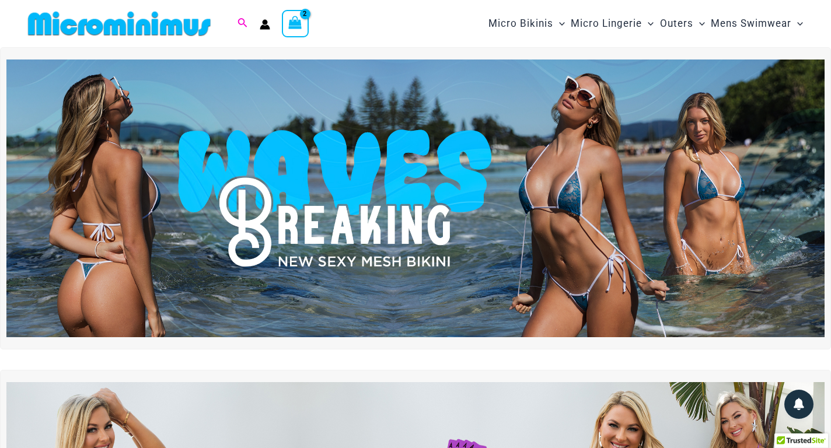
click at [244, 22] on icon "Search icon link" at bounding box center [242, 22] width 9 height 9
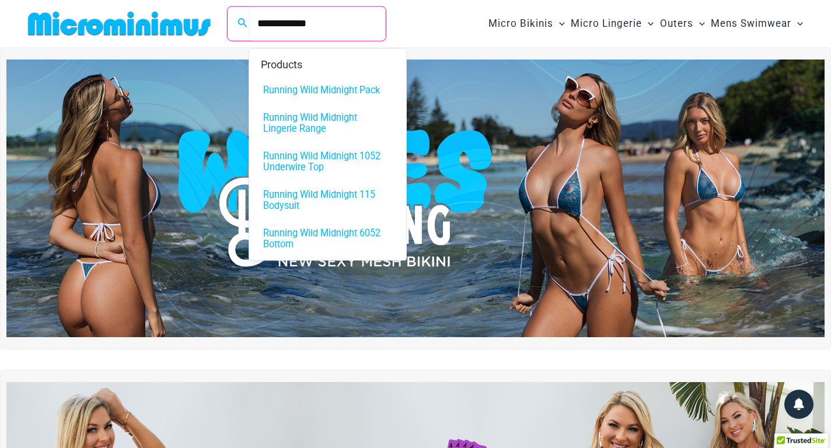
type input "**********"
click at [322, 117] on span "Running Wild Midnight Lingerie Range" at bounding box center [327, 123] width 129 height 22
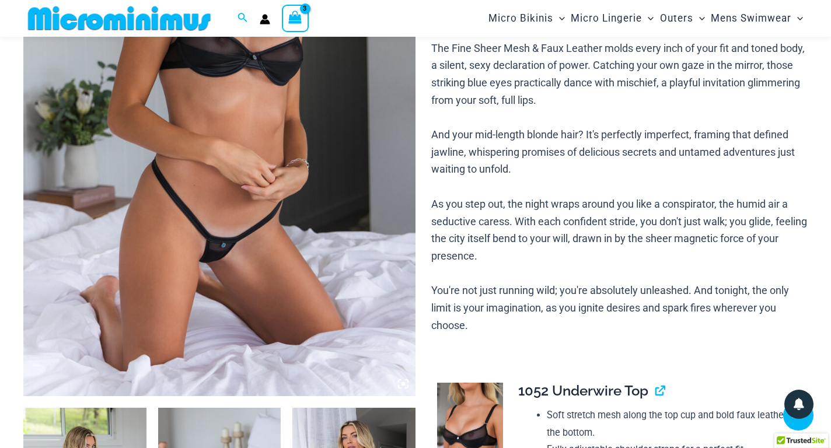
scroll to position [106, 0]
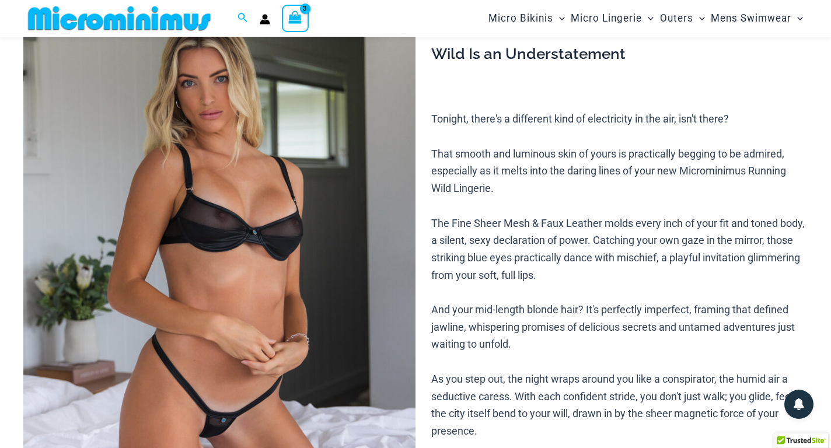
click at [245, 257] on img at bounding box center [219, 277] width 392 height 588
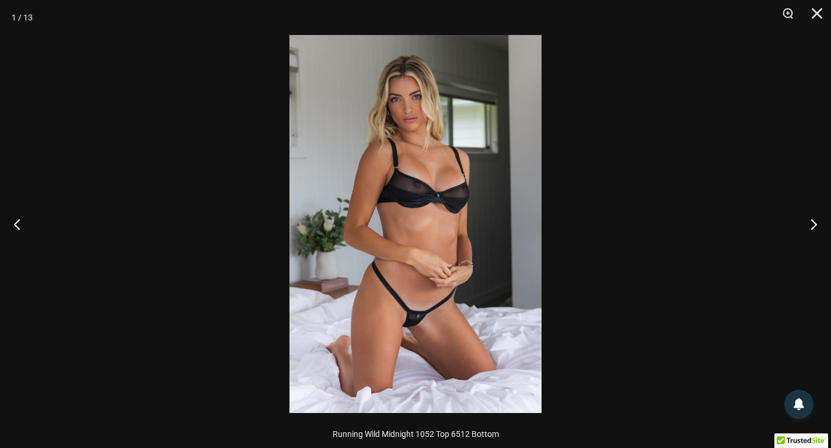
click at [459, 228] on img at bounding box center [415, 224] width 252 height 378
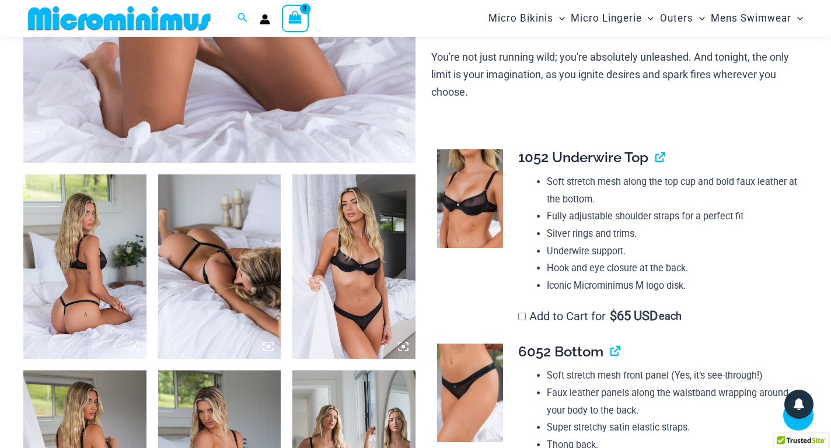
scroll to position [573, 0]
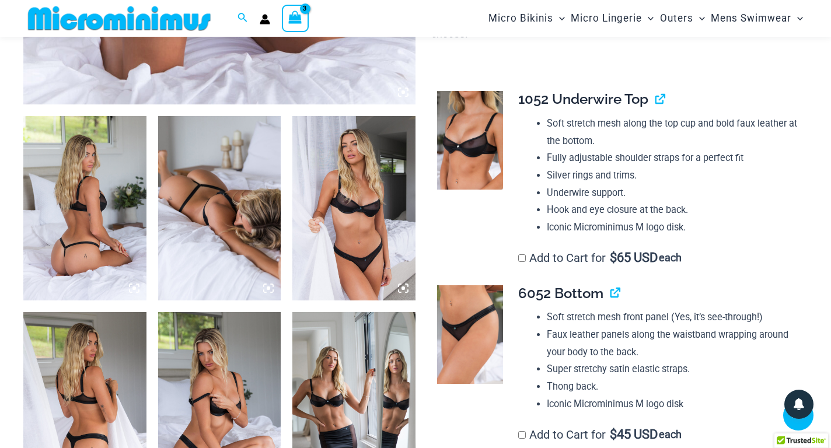
click at [86, 249] on img at bounding box center [84, 208] width 123 height 184
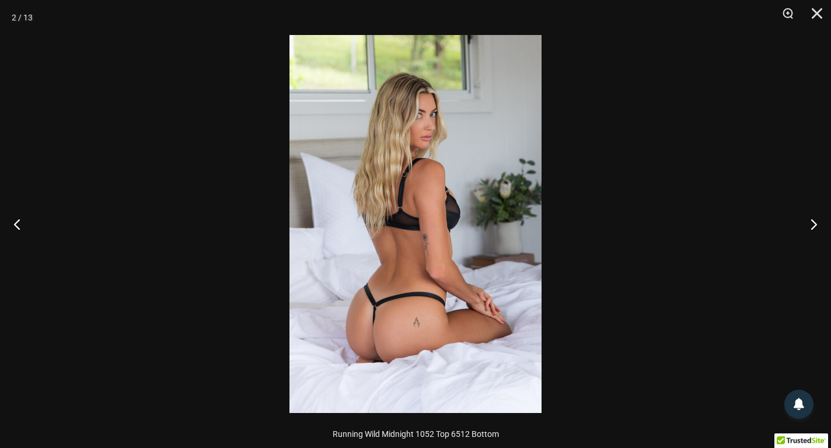
click at [415, 122] on img at bounding box center [415, 224] width 252 height 378
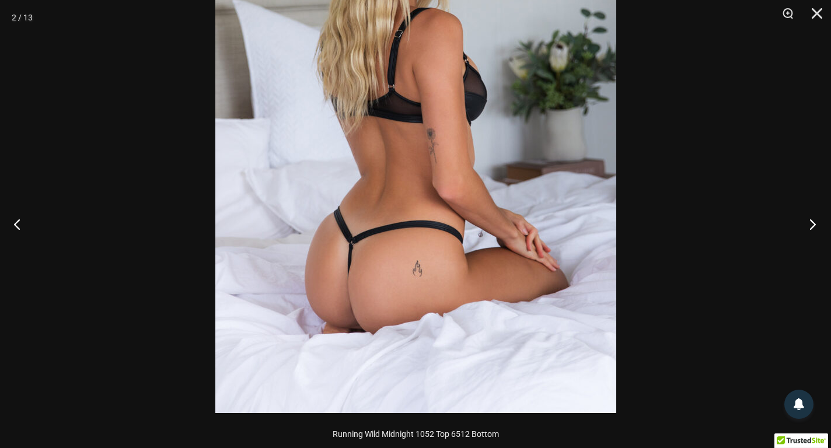
click at [810, 220] on button "Next" at bounding box center [809, 224] width 44 height 58
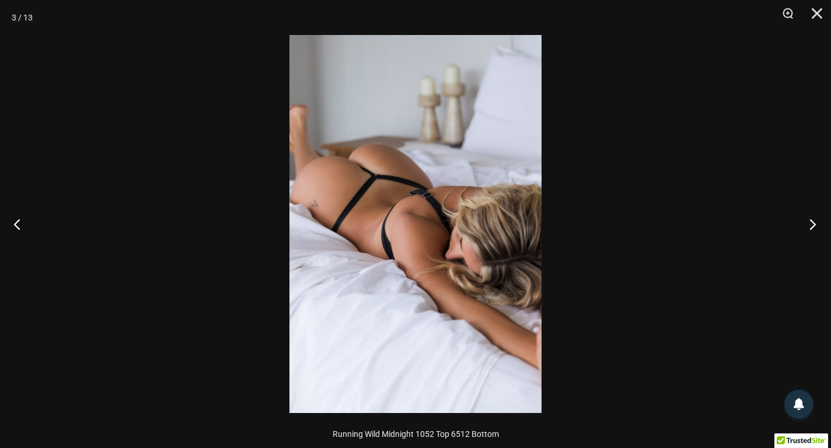
click at [810, 220] on button "Next" at bounding box center [809, 224] width 44 height 58
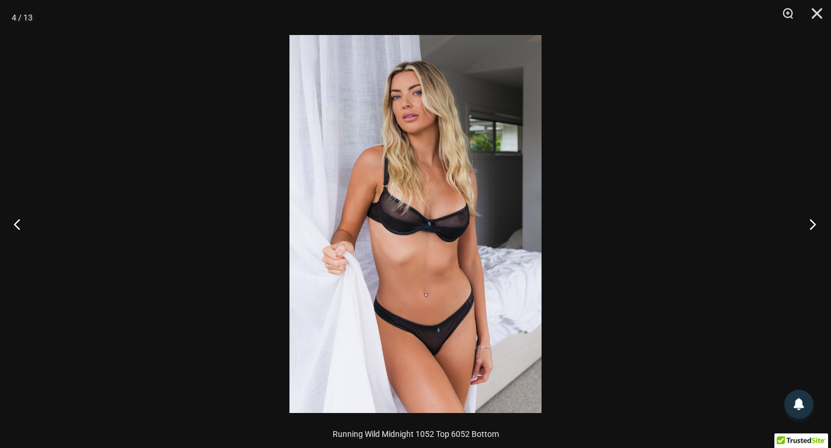
click at [810, 220] on button "Next" at bounding box center [809, 224] width 44 height 58
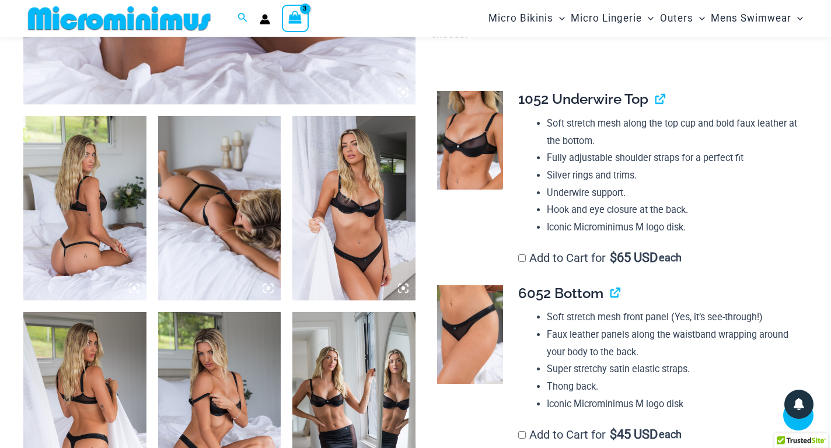
scroll to position [456, 0]
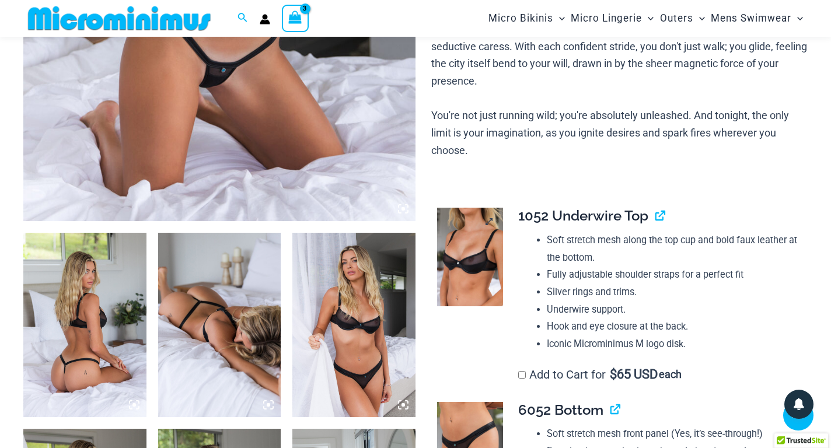
click at [498, 263] on img at bounding box center [470, 257] width 66 height 99
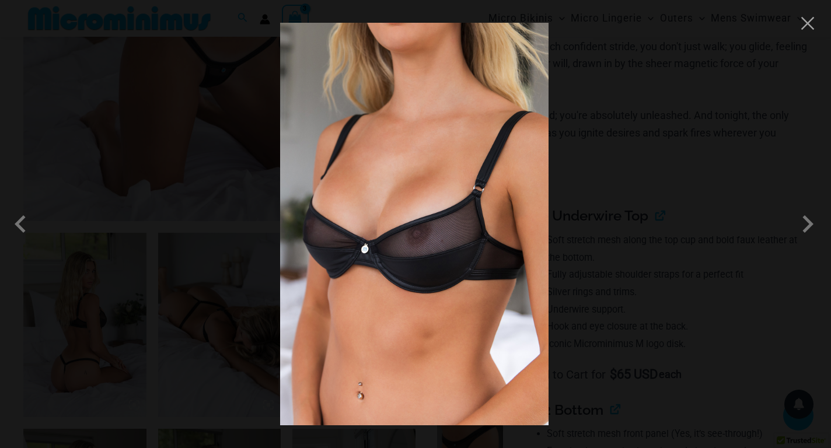
click at [393, 147] on img at bounding box center [414, 224] width 268 height 403
click at [801, 233] on span at bounding box center [807, 224] width 35 height 35
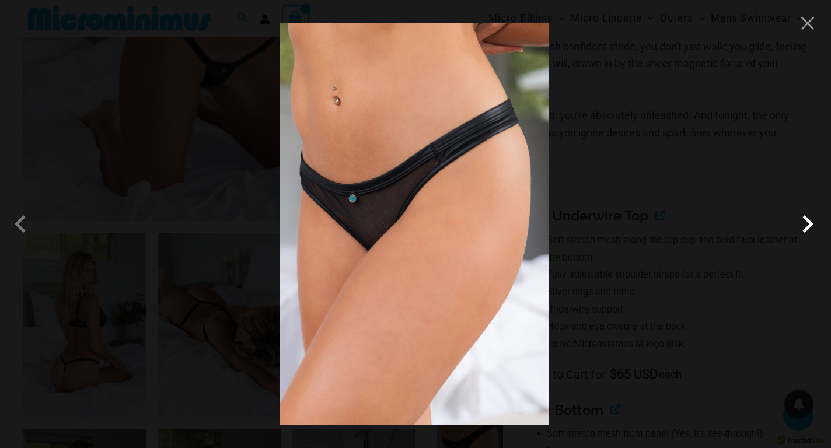
click at [806, 228] on span at bounding box center [807, 224] width 35 height 35
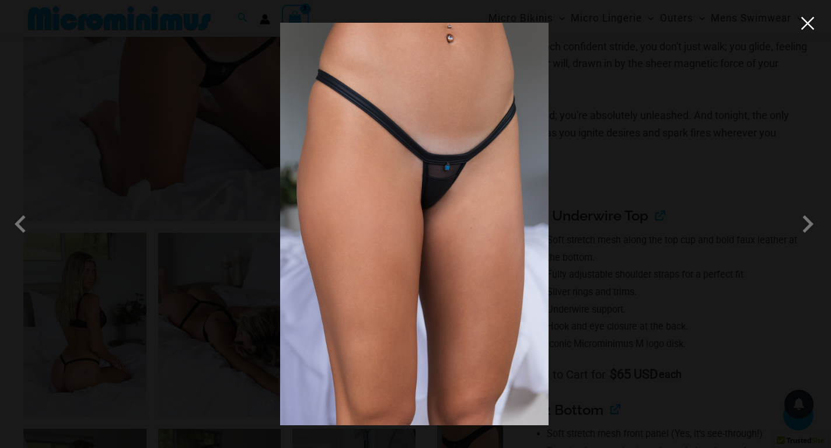
click at [812, 29] on button "Close" at bounding box center [808, 24] width 18 height 18
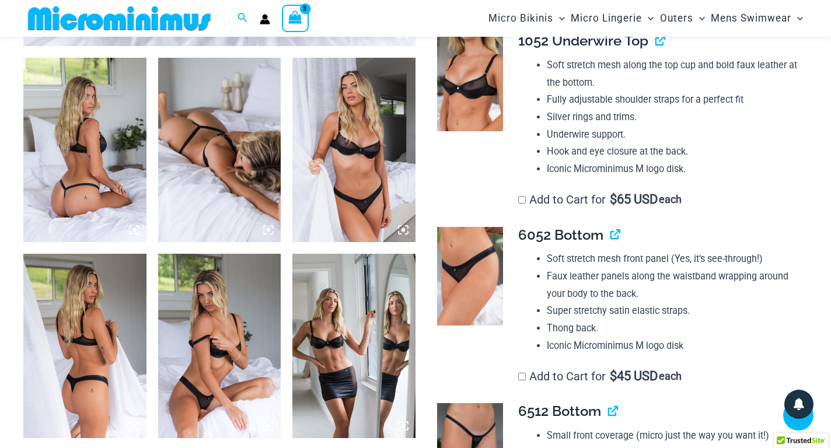
scroll to position [690, 0]
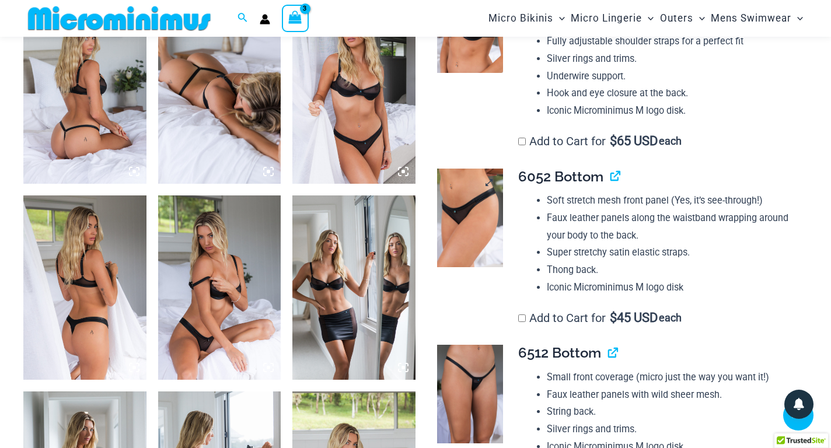
click at [484, 226] on img at bounding box center [470, 218] width 66 height 99
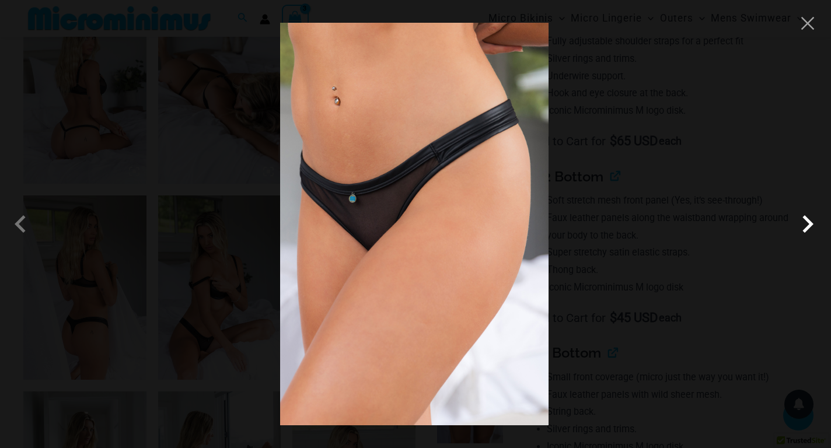
click at [803, 214] on span at bounding box center [807, 224] width 35 height 35
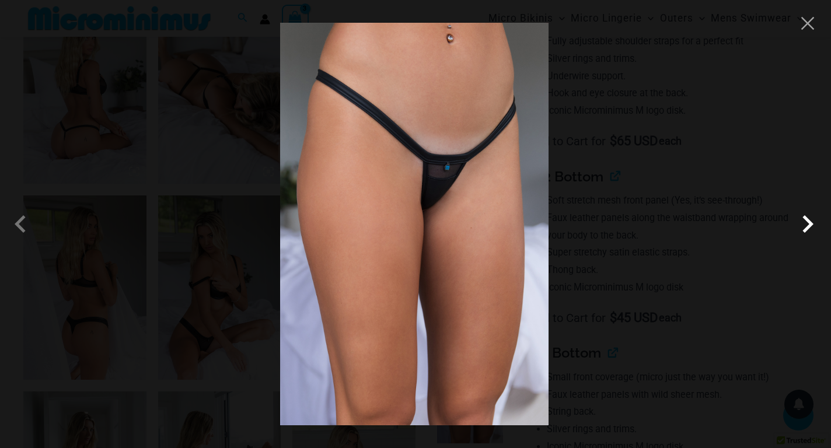
click at [803, 214] on span at bounding box center [807, 224] width 35 height 35
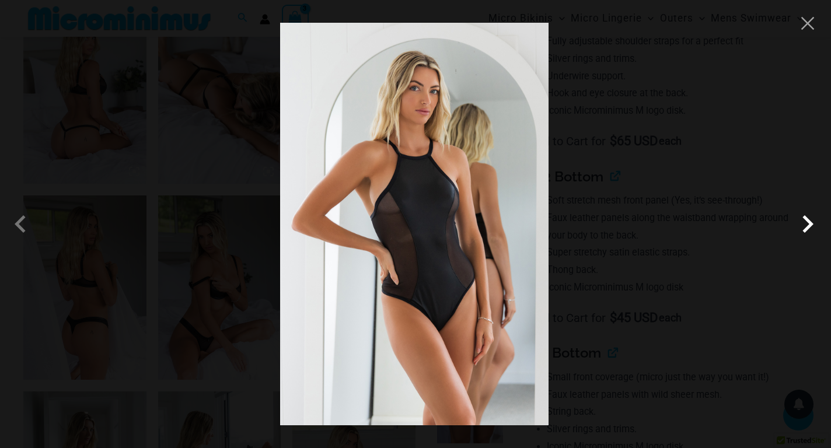
click at [803, 214] on span at bounding box center [807, 224] width 35 height 35
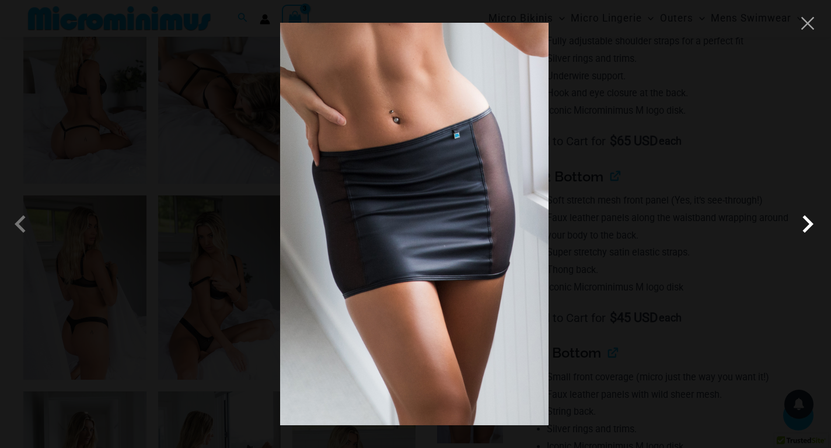
click at [803, 214] on span at bounding box center [807, 224] width 35 height 35
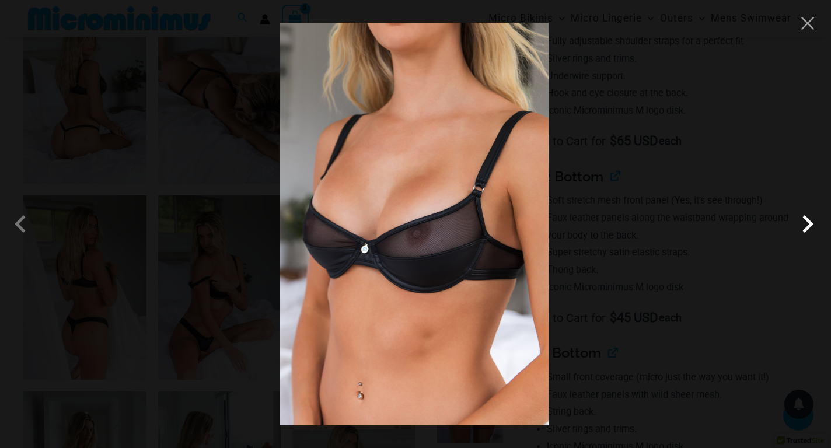
click at [803, 215] on span at bounding box center [807, 224] width 35 height 35
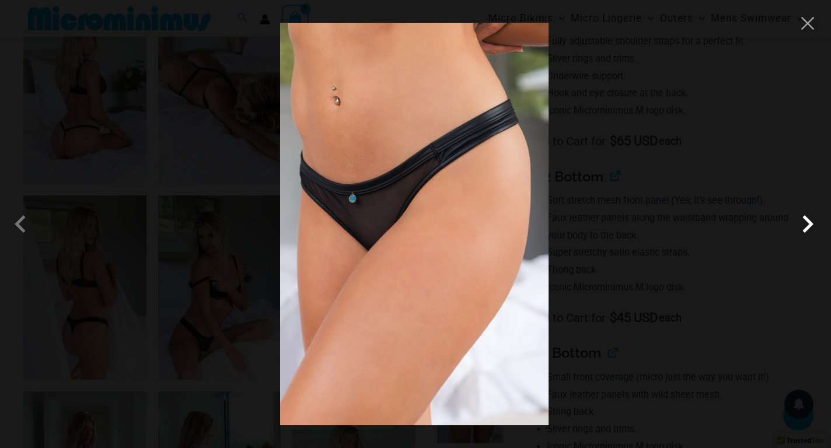
click at [803, 215] on span at bounding box center [807, 224] width 35 height 35
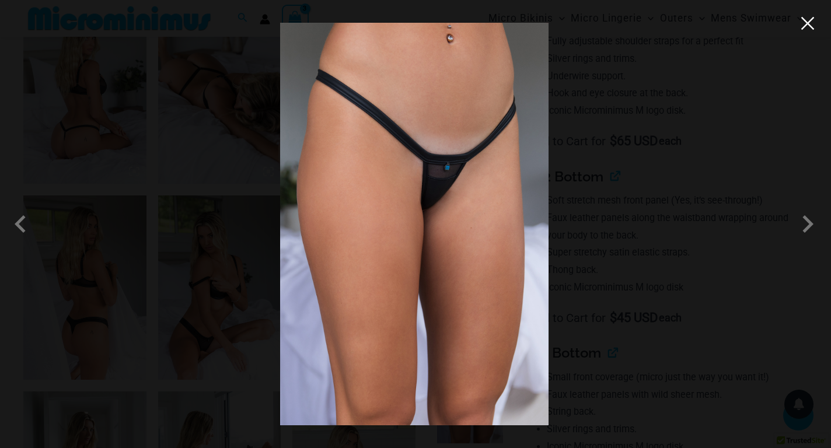
click at [803, 24] on button "Close" at bounding box center [808, 24] width 18 height 18
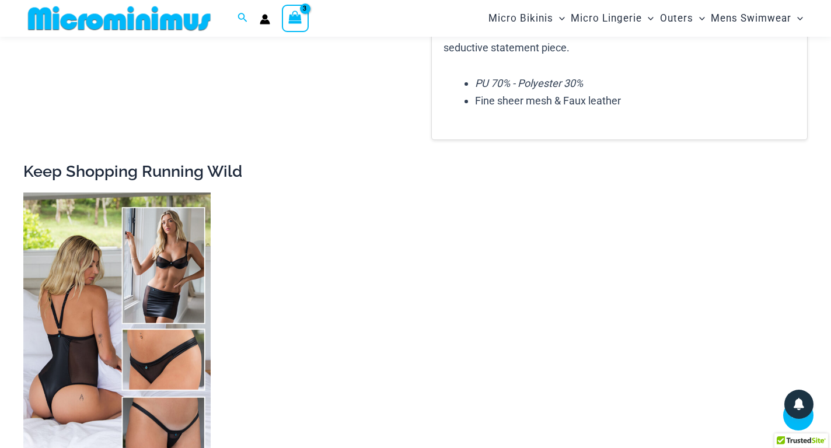
scroll to position [2031, 0]
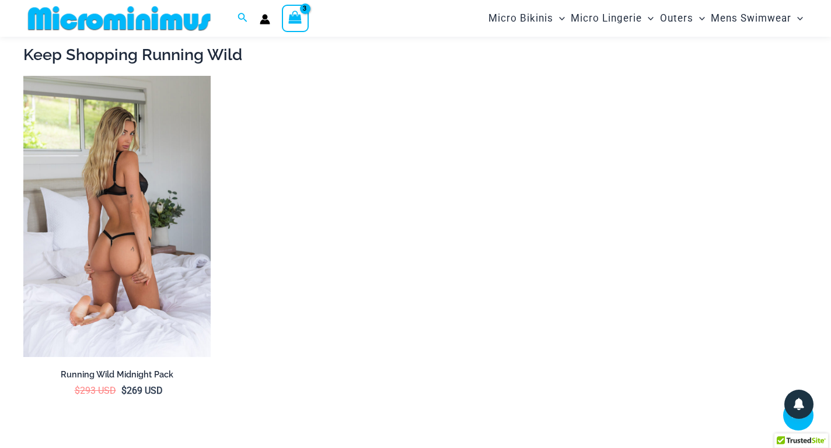
click at [134, 199] on img at bounding box center [116, 216] width 187 height 281
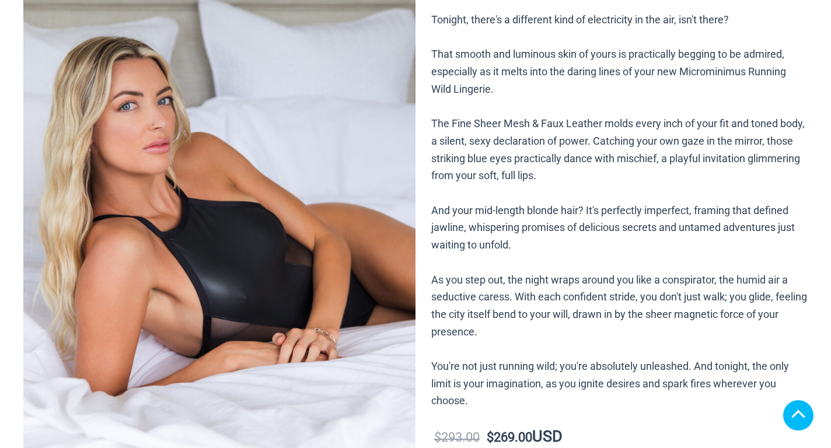
scroll to position [467, 0]
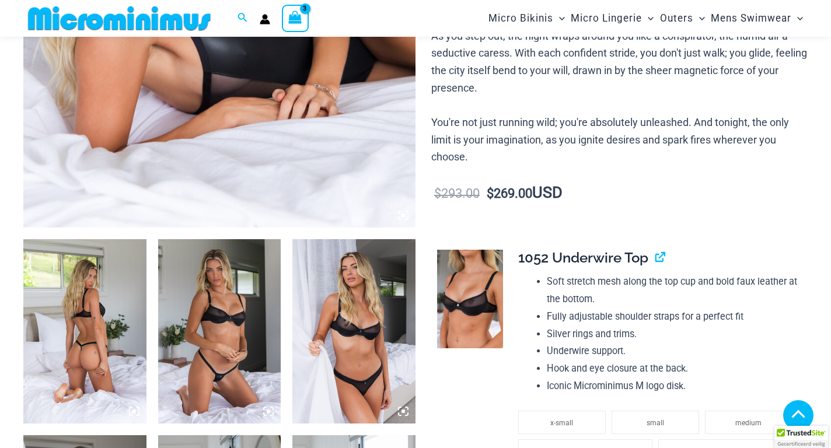
click at [368, 239] on img at bounding box center [353, 331] width 123 height 184
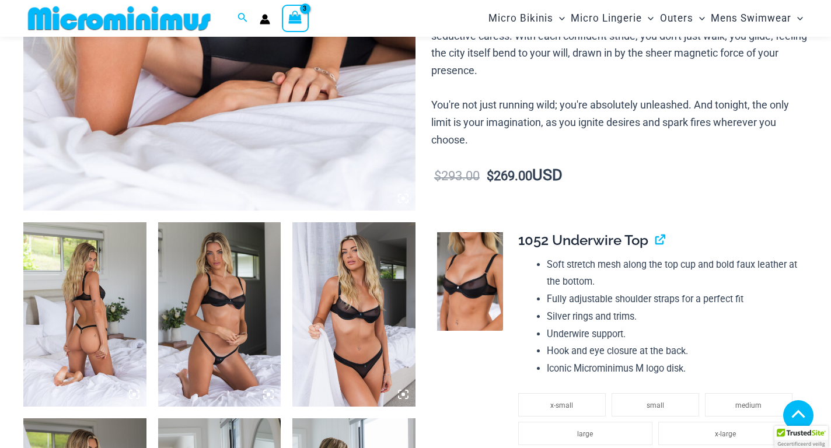
scroll to position [556, 0]
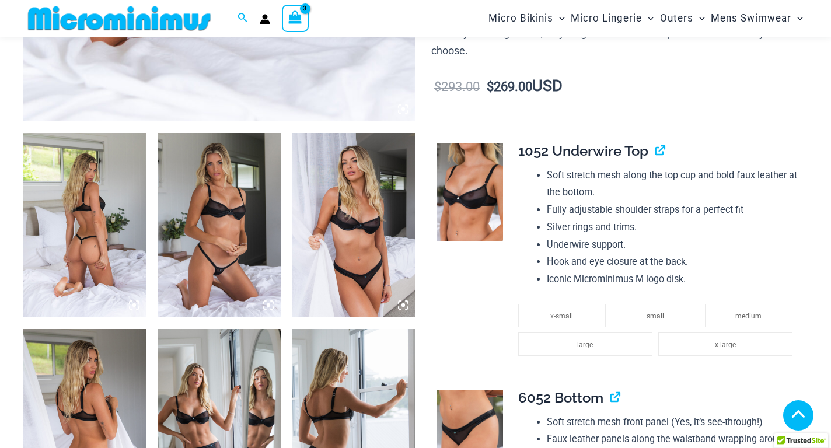
click at [403, 300] on icon at bounding box center [403, 305] width 11 height 11
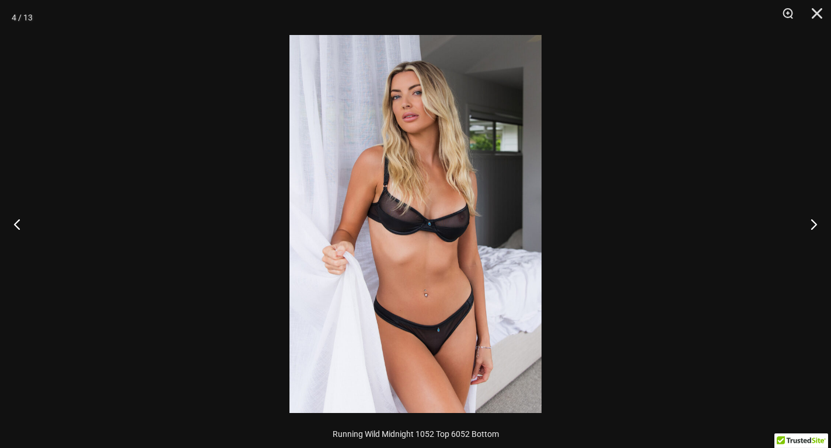
click at [463, 107] on img at bounding box center [415, 224] width 252 height 378
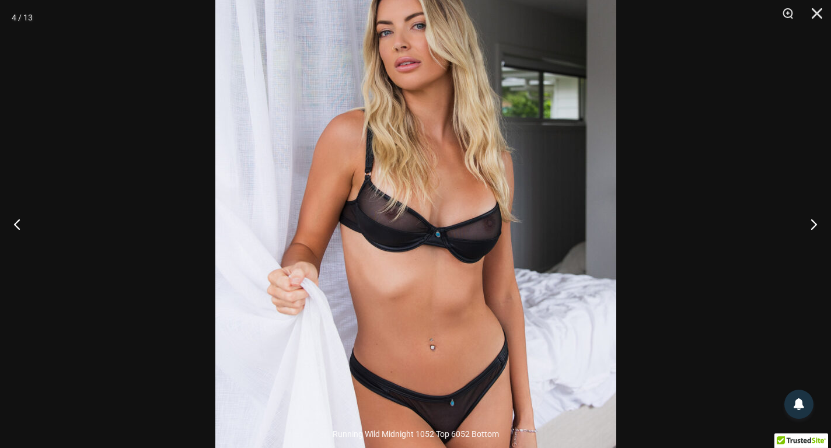
click at [550, 113] on img at bounding box center [415, 234] width 401 height 601
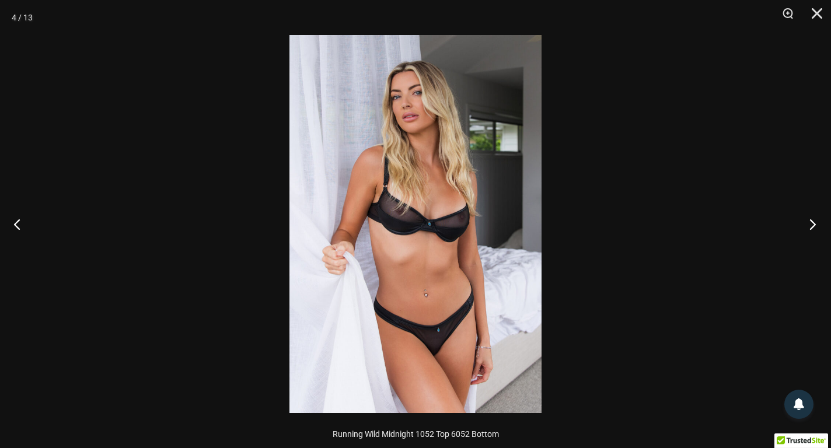
click at [810, 221] on button "Next" at bounding box center [809, 224] width 44 height 58
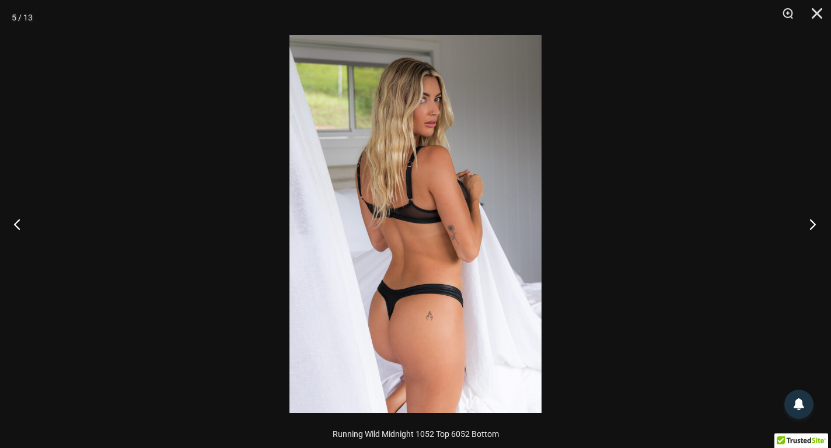
click at [816, 224] on button "Next" at bounding box center [809, 224] width 44 height 58
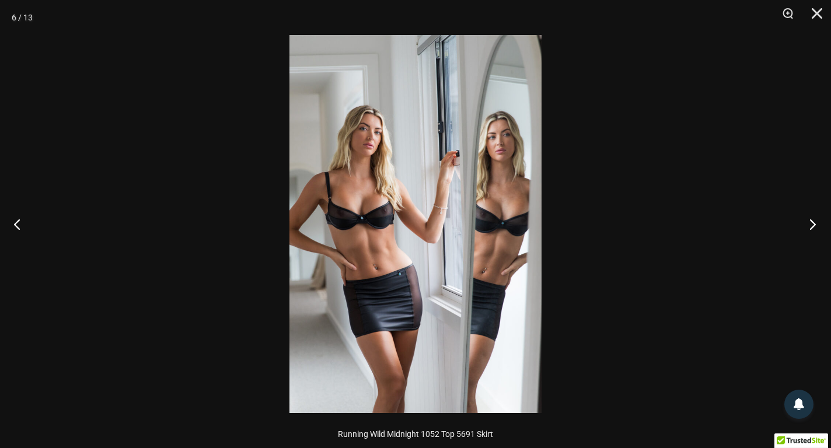
click at [816, 224] on button "Next" at bounding box center [809, 224] width 44 height 58
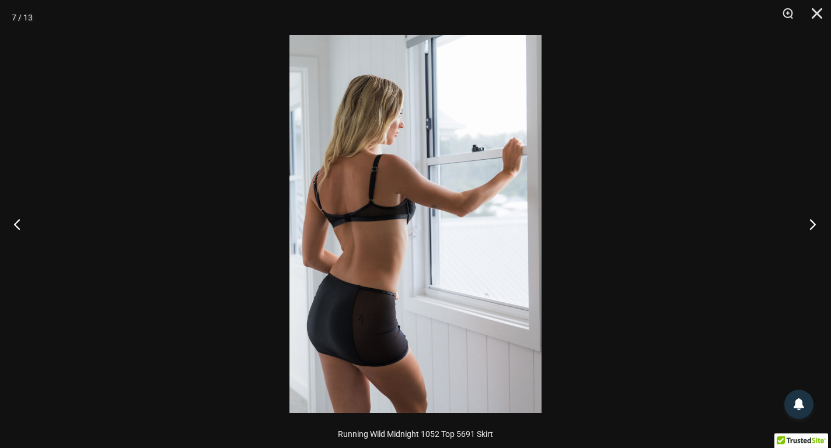
click at [816, 224] on button "Next" at bounding box center [809, 224] width 44 height 58
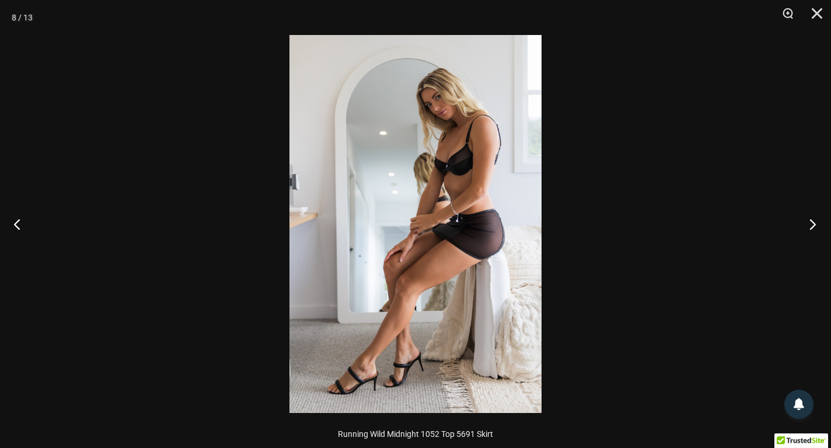
click at [816, 224] on button "Next" at bounding box center [809, 224] width 44 height 58
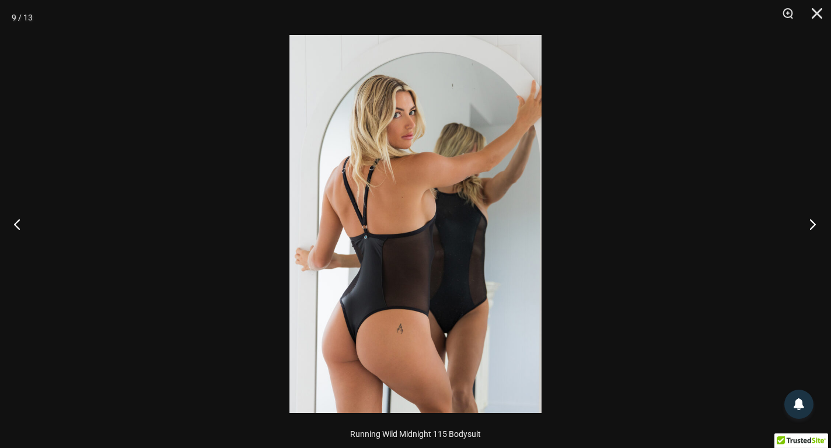
click at [816, 224] on button "Next" at bounding box center [809, 224] width 44 height 58
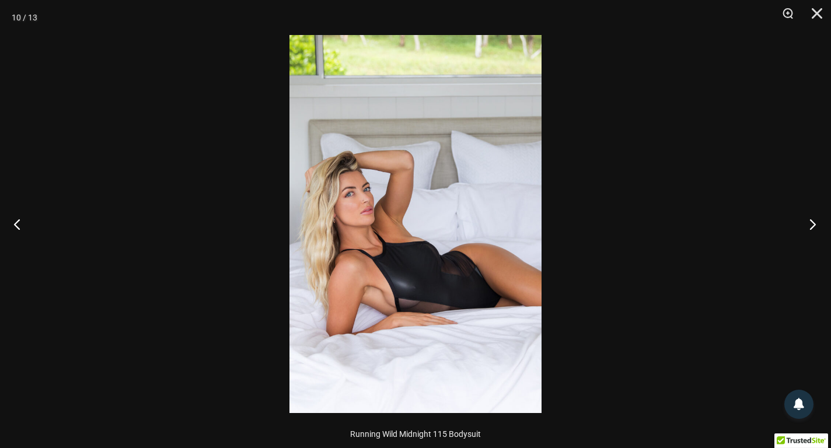
click at [816, 224] on button "Next" at bounding box center [809, 224] width 44 height 58
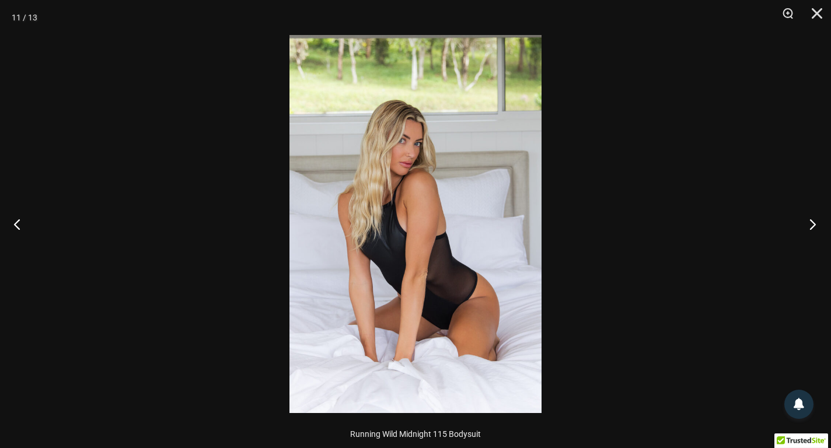
click at [816, 224] on button "Next" at bounding box center [809, 224] width 44 height 58
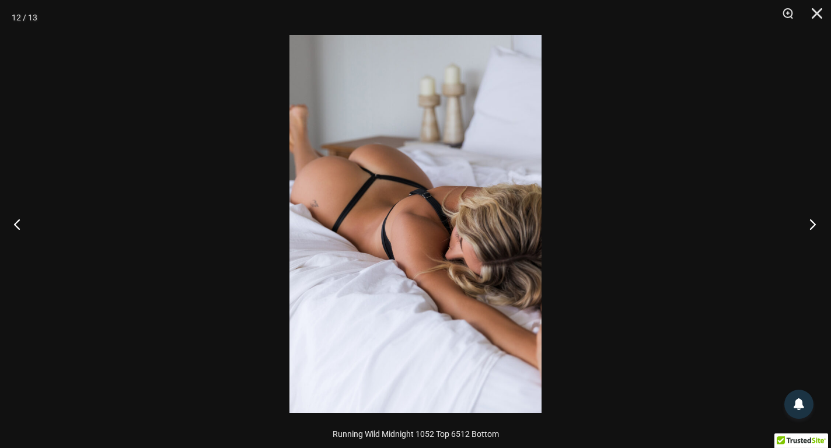
click at [816, 224] on button "Next" at bounding box center [809, 224] width 44 height 58
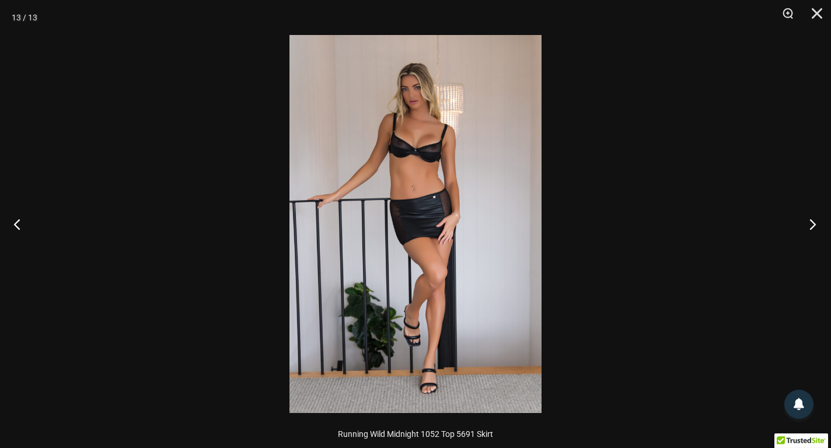
click at [816, 224] on button "Next" at bounding box center [809, 224] width 44 height 58
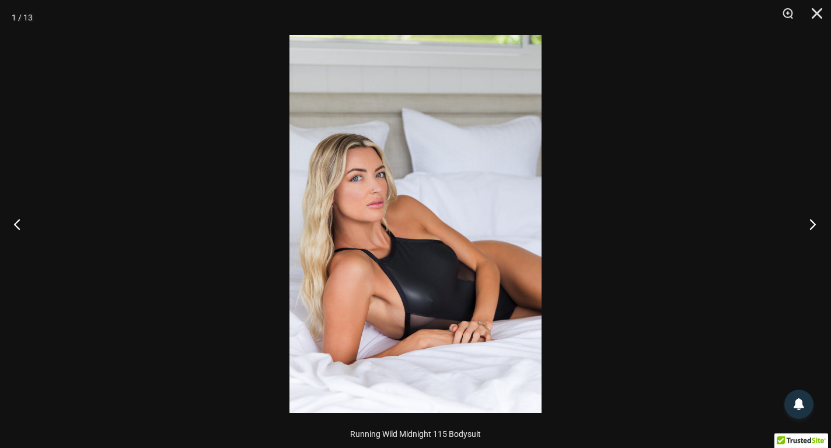
click at [816, 224] on button "Next" at bounding box center [809, 224] width 44 height 58
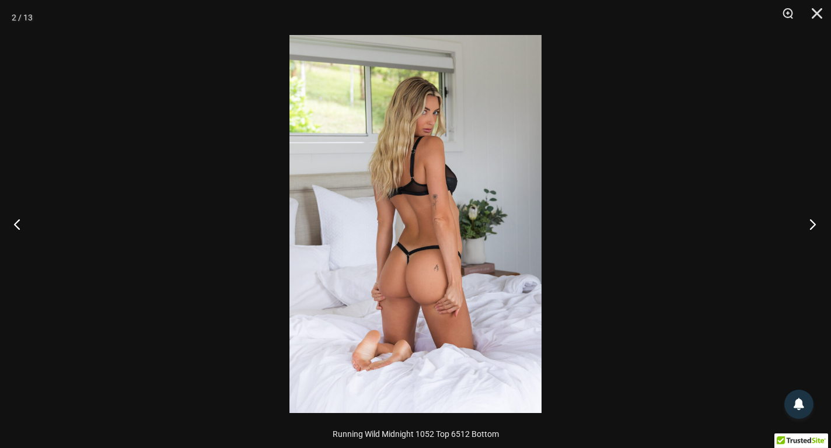
click at [816, 224] on button "Next" at bounding box center [809, 224] width 44 height 58
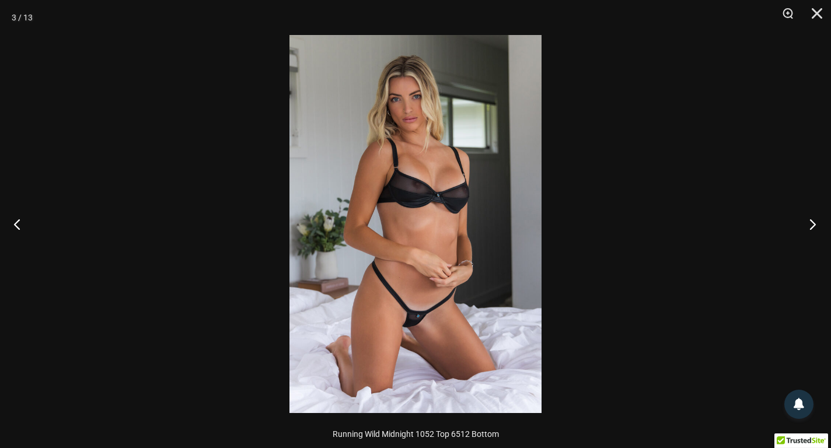
click at [817, 220] on button "Next" at bounding box center [809, 224] width 44 height 58
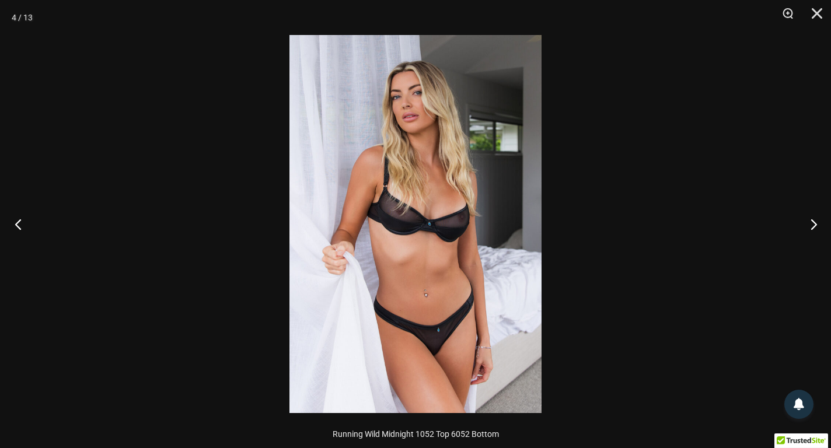
click at [17, 227] on button "Previous" at bounding box center [22, 224] width 44 height 58
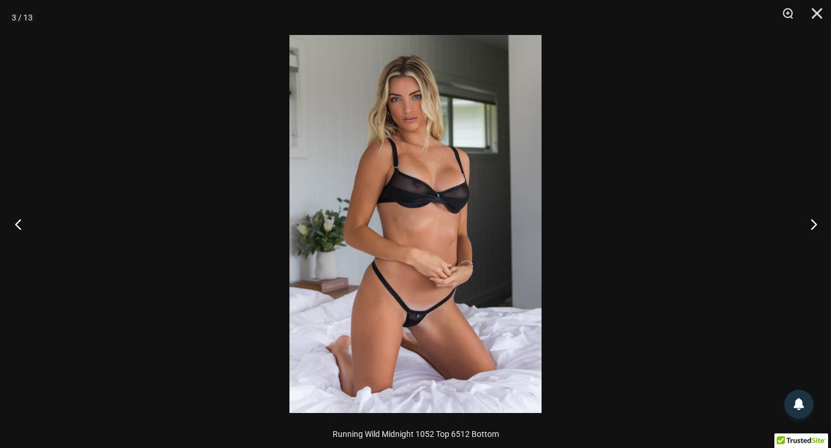
click at [17, 227] on button "Previous" at bounding box center [22, 224] width 44 height 58
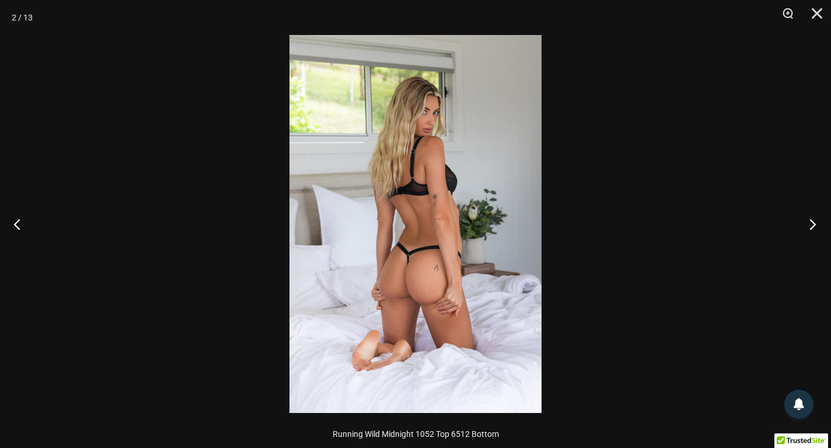
click at [808, 224] on button "Next" at bounding box center [809, 224] width 44 height 58
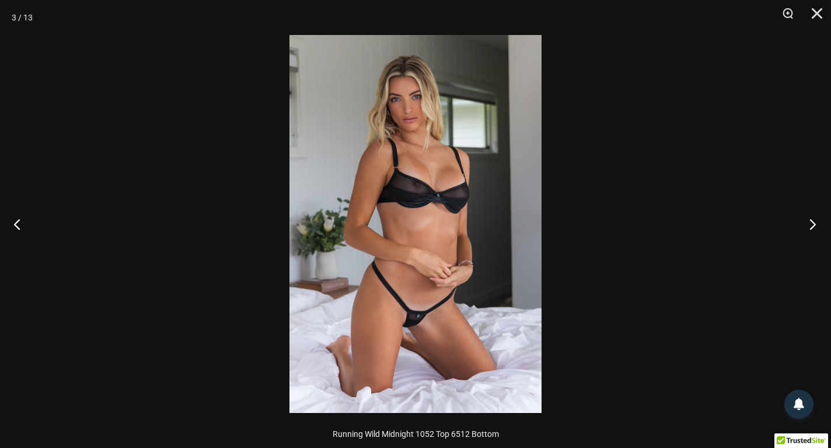
click at [808, 224] on button "Next" at bounding box center [809, 224] width 44 height 58
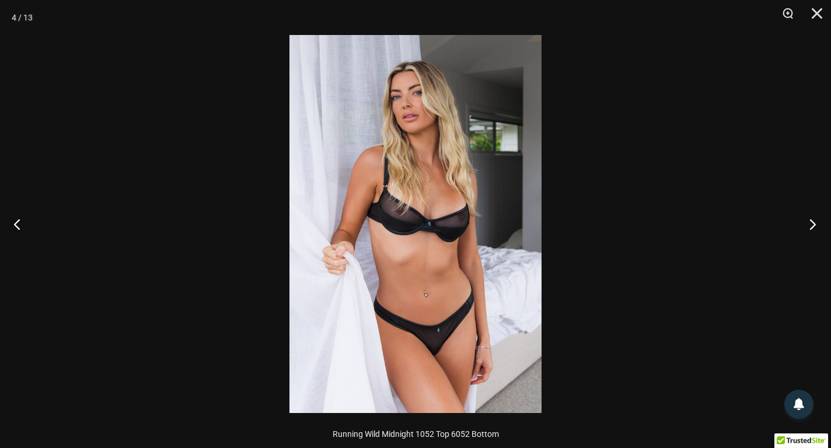
click at [808, 224] on button "Next" at bounding box center [809, 224] width 44 height 58
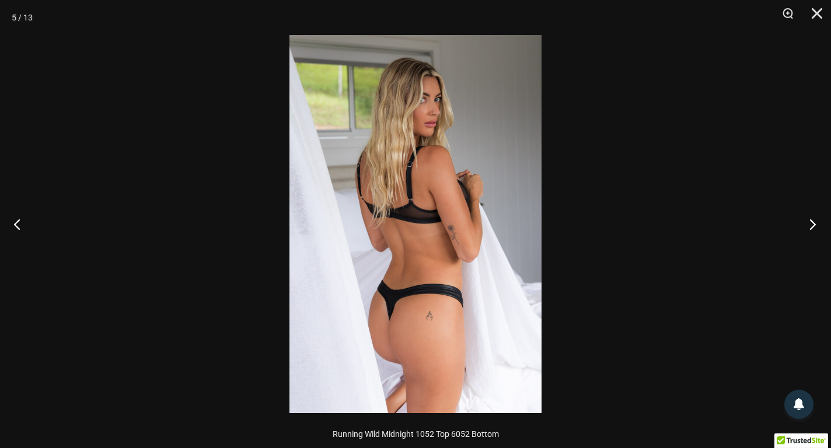
click at [808, 224] on button "Next" at bounding box center [809, 224] width 44 height 58
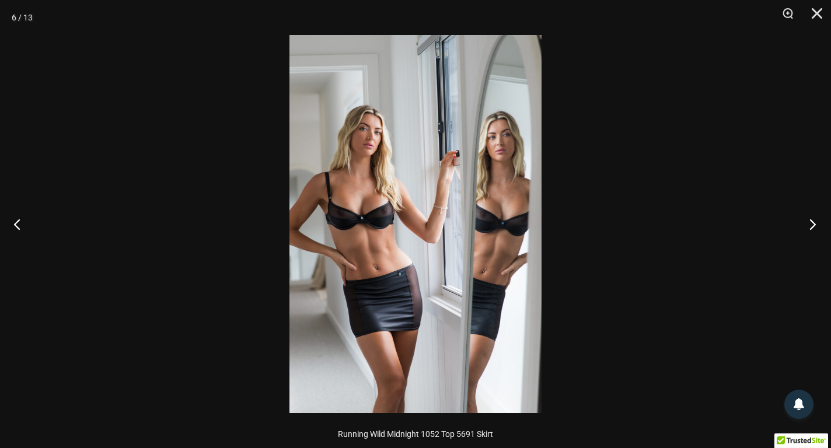
click at [810, 222] on button "Next" at bounding box center [809, 224] width 44 height 58
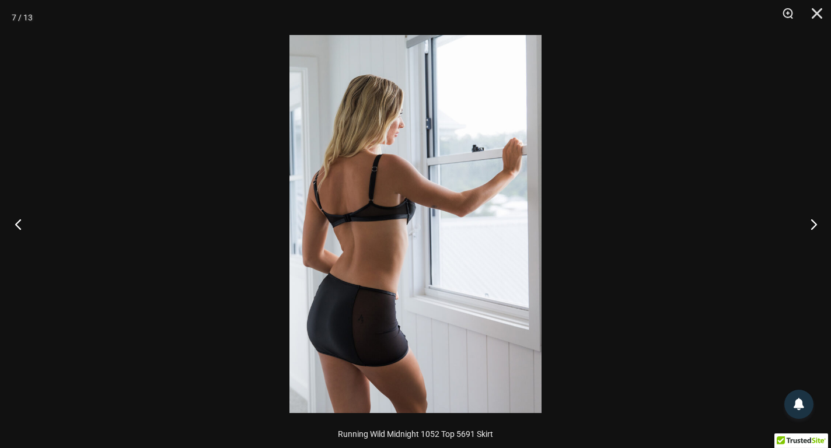
click at [13, 230] on button "Previous" at bounding box center [22, 224] width 44 height 58
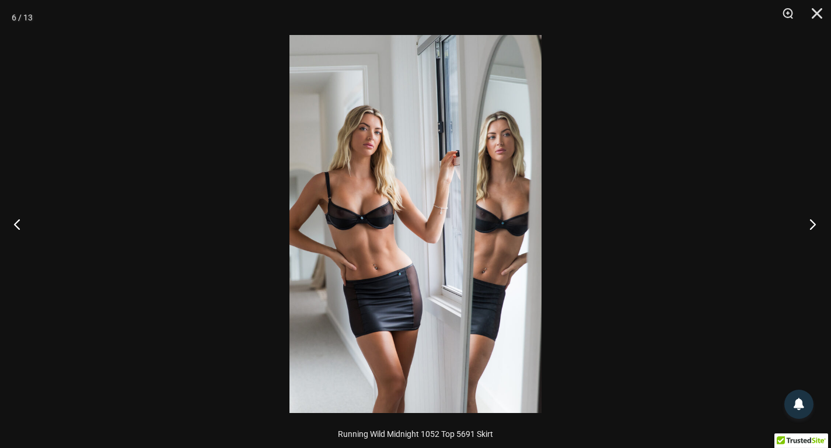
click at [810, 229] on button "Next" at bounding box center [809, 224] width 44 height 58
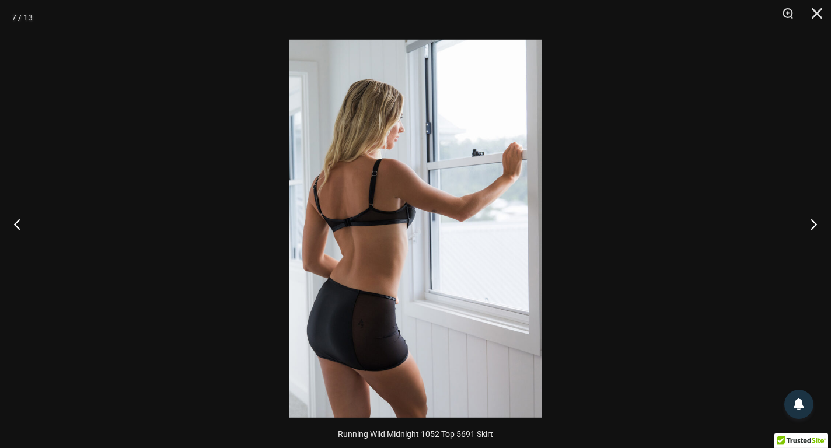
click at [305, 85] on img at bounding box center [415, 229] width 252 height 378
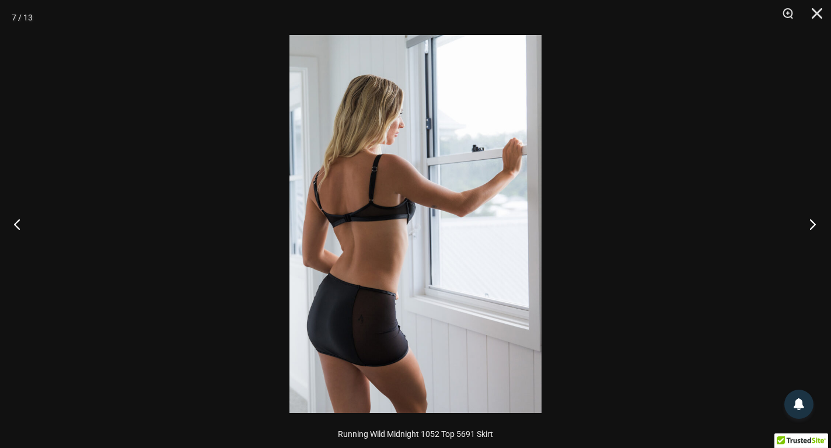
click at [814, 223] on button "Next" at bounding box center [809, 224] width 44 height 58
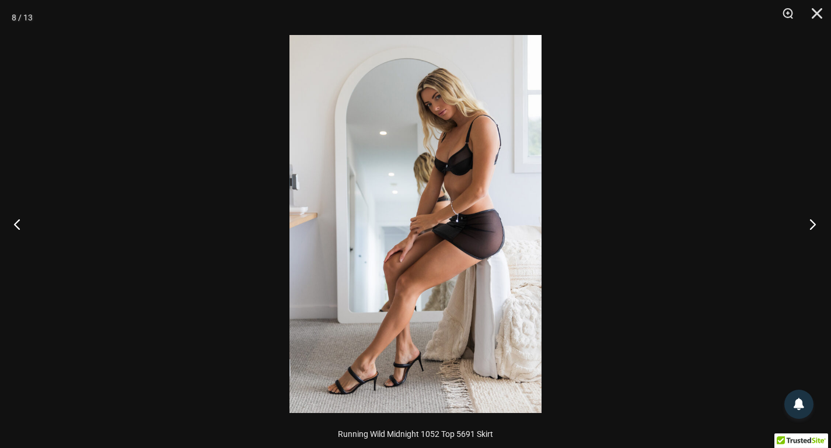
click at [814, 223] on button "Next" at bounding box center [809, 224] width 44 height 58
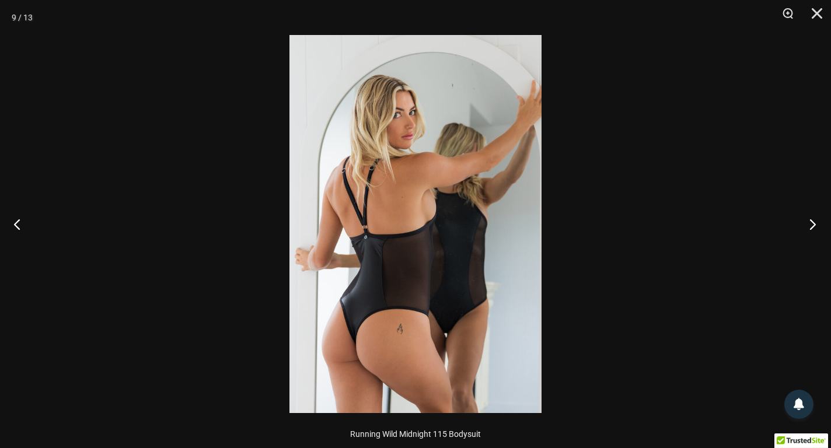
click at [814, 223] on button "Next" at bounding box center [809, 224] width 44 height 58
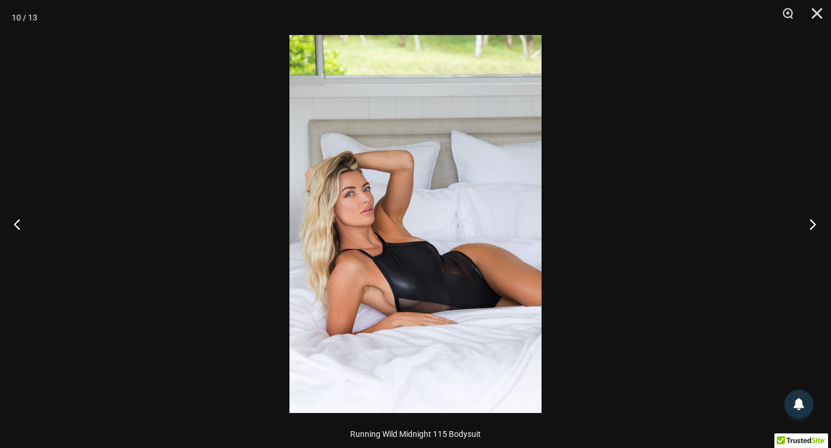
click at [814, 223] on button "Next" at bounding box center [809, 224] width 44 height 58
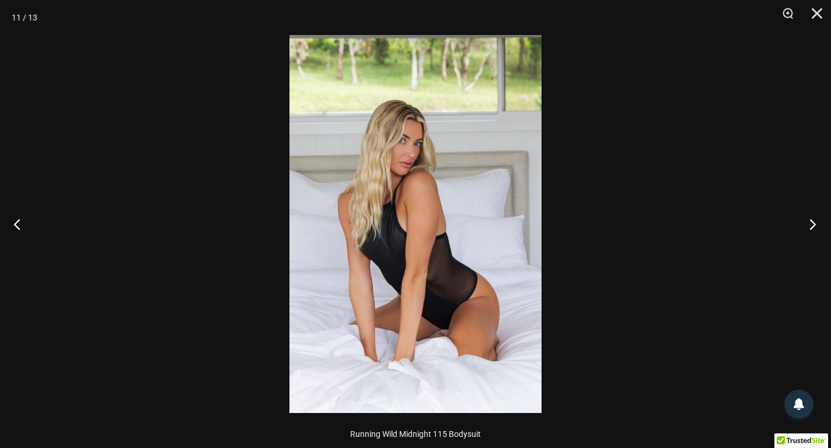
click at [814, 223] on button "Next" at bounding box center [809, 224] width 44 height 58
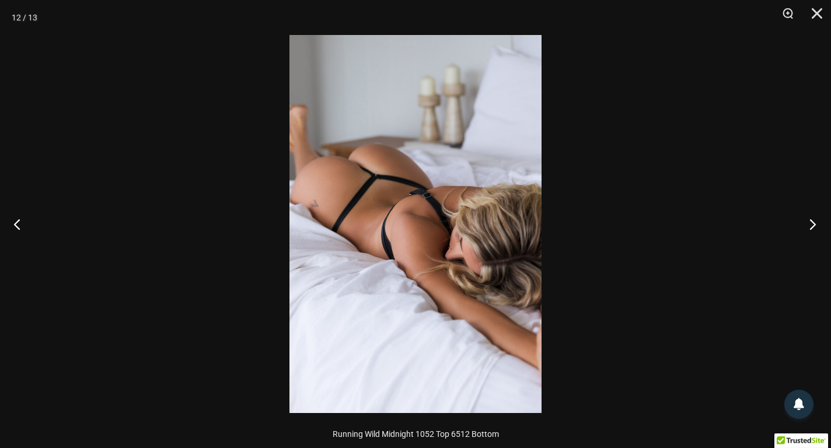
click at [814, 223] on button "Next" at bounding box center [809, 224] width 44 height 58
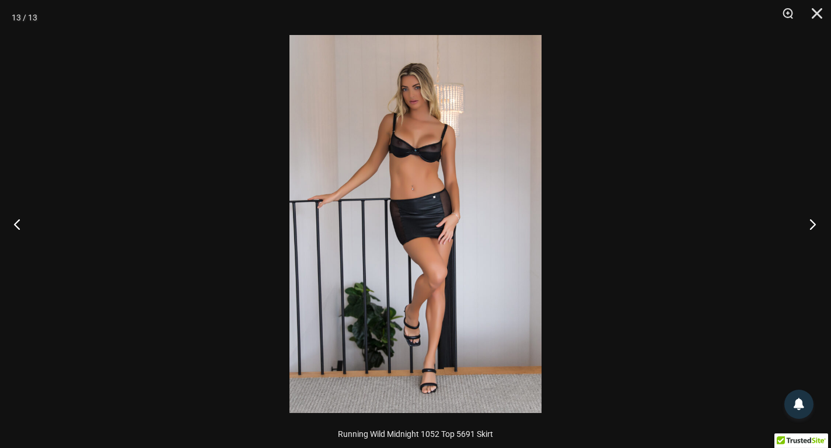
click at [814, 223] on button "Next" at bounding box center [809, 224] width 44 height 58
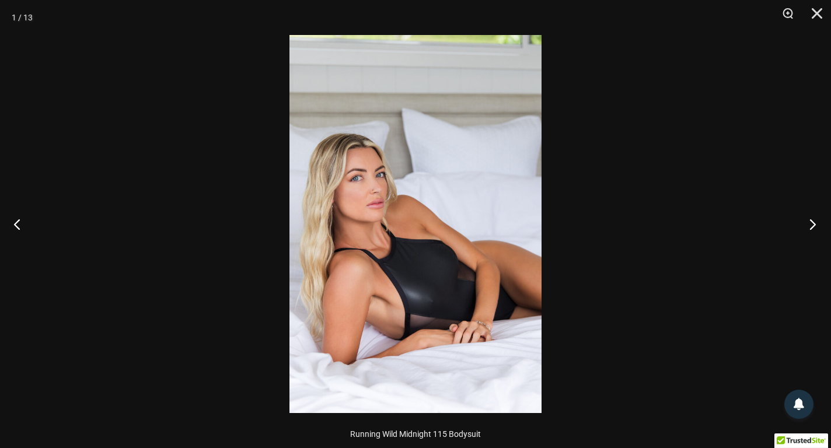
click at [814, 223] on button "Next" at bounding box center [809, 224] width 44 height 58
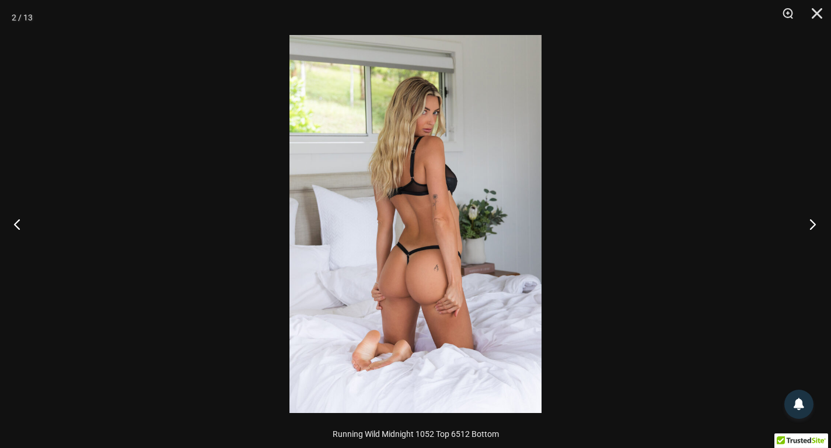
click at [814, 223] on button "Next" at bounding box center [809, 224] width 44 height 58
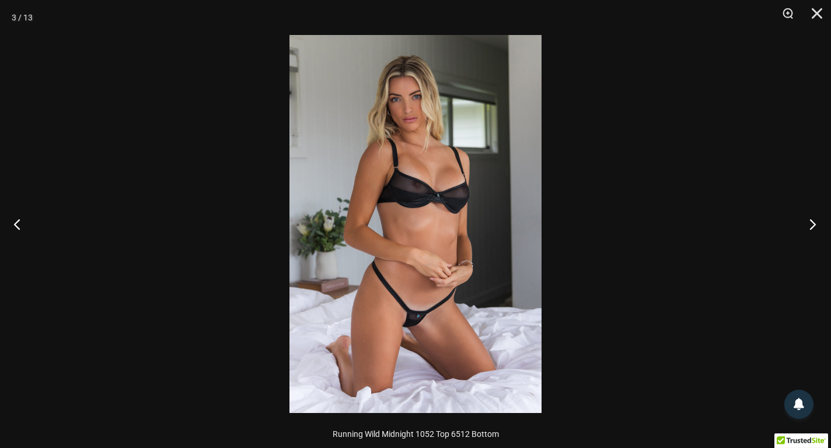
click at [814, 223] on button "Next" at bounding box center [809, 224] width 44 height 58
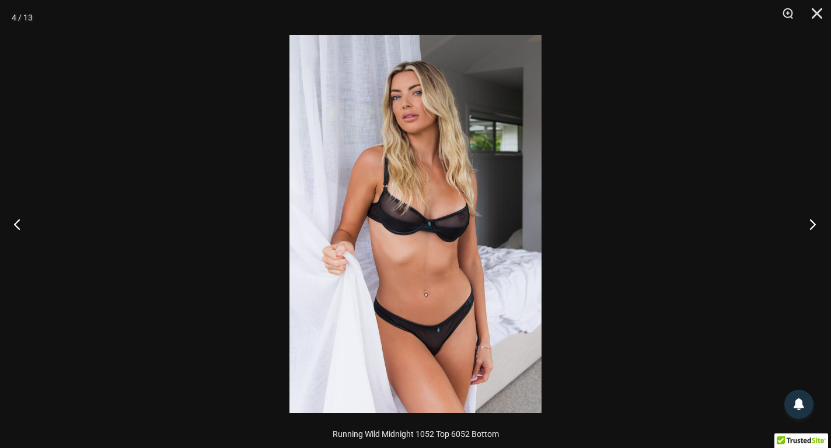
click at [814, 223] on button "Next" at bounding box center [809, 224] width 44 height 58
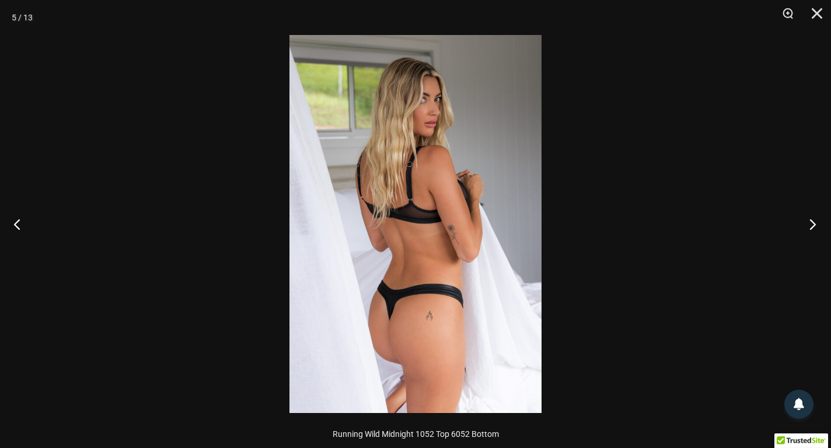
click at [814, 223] on button "Next" at bounding box center [809, 224] width 44 height 58
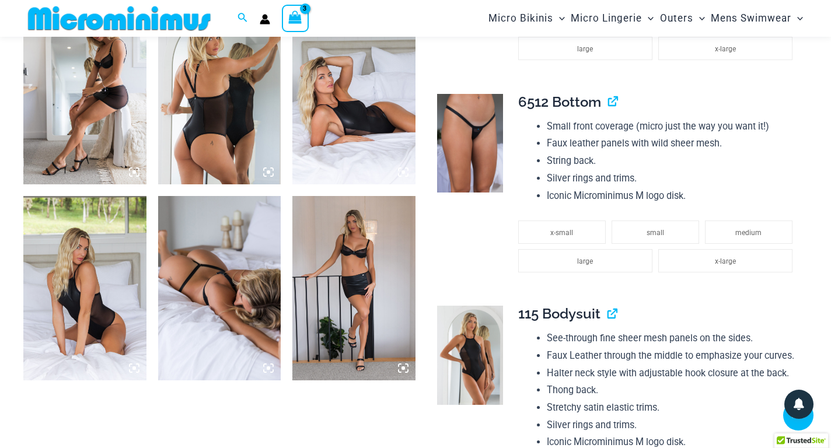
scroll to position [1198, 0]
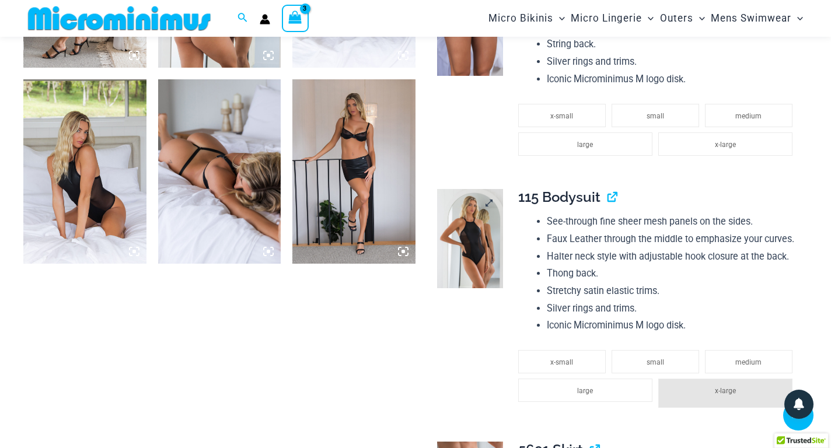
click at [476, 251] on img at bounding box center [470, 238] width 66 height 99
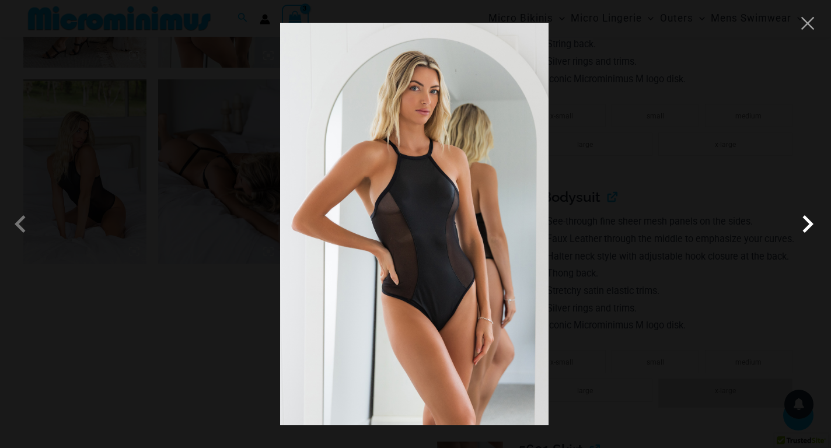
click at [803, 230] on span at bounding box center [807, 224] width 35 height 35
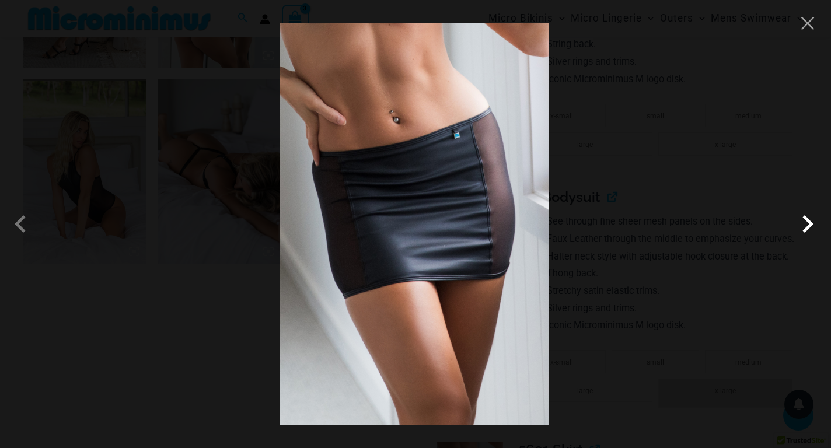
click at [809, 226] on span at bounding box center [807, 224] width 35 height 35
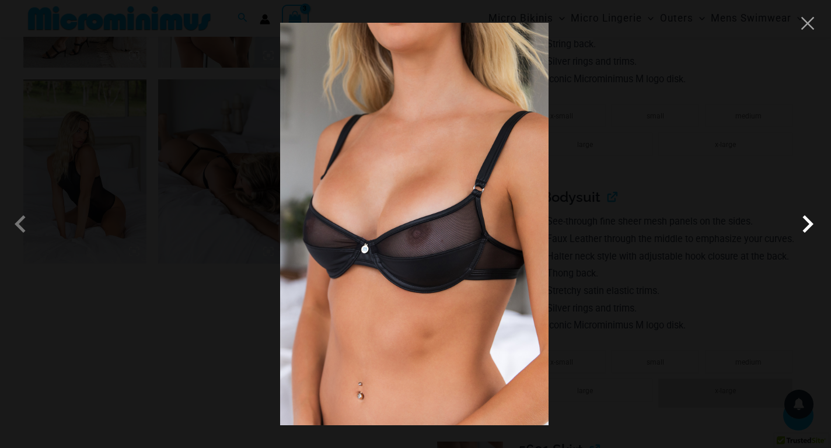
click at [809, 226] on span at bounding box center [807, 224] width 35 height 35
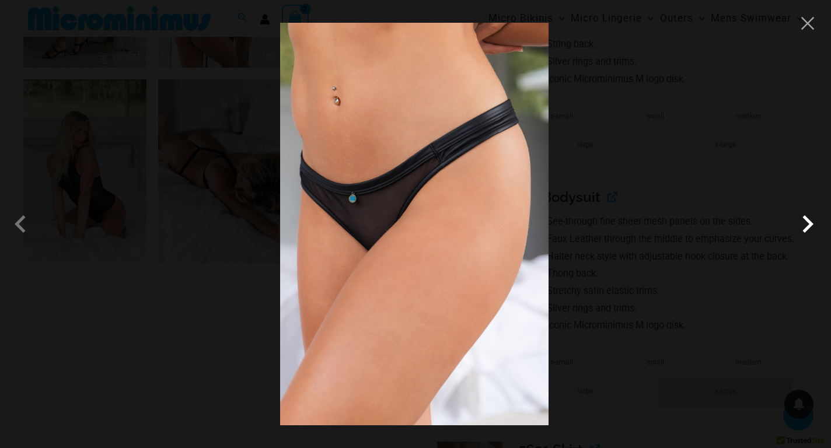
click at [809, 226] on span at bounding box center [807, 224] width 35 height 35
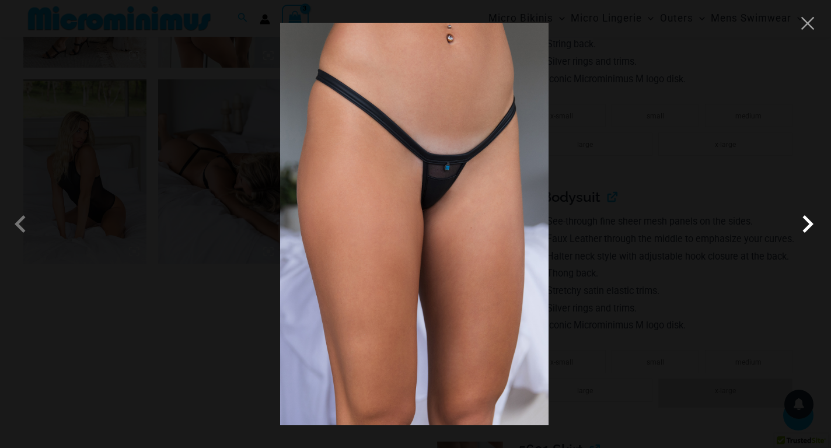
click at [809, 226] on span at bounding box center [807, 224] width 35 height 35
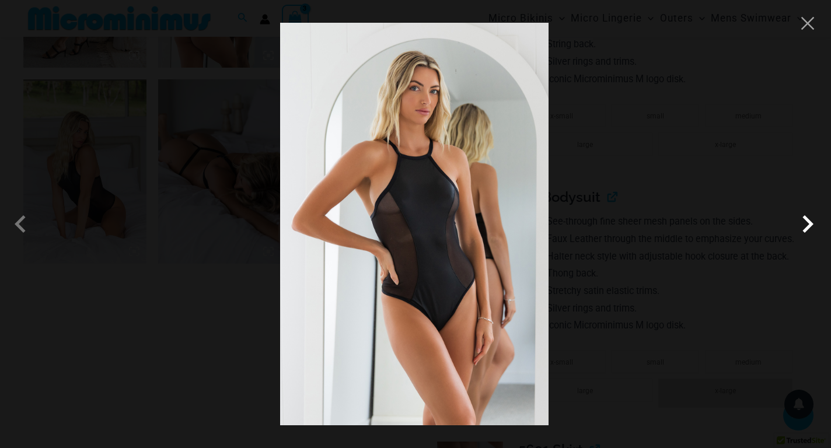
click at [809, 226] on span at bounding box center [807, 224] width 35 height 35
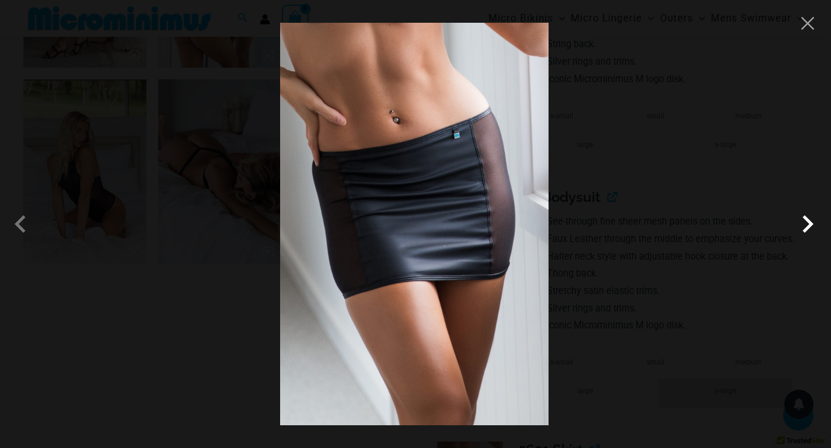
click at [806, 231] on span at bounding box center [807, 224] width 35 height 35
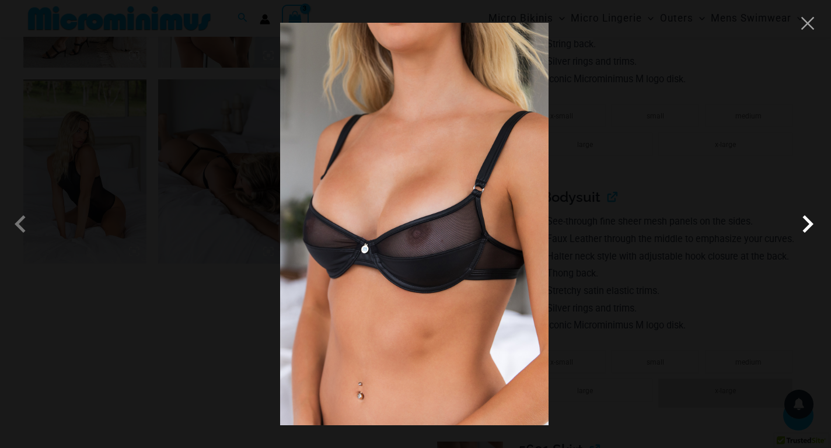
click at [810, 225] on span at bounding box center [807, 224] width 35 height 35
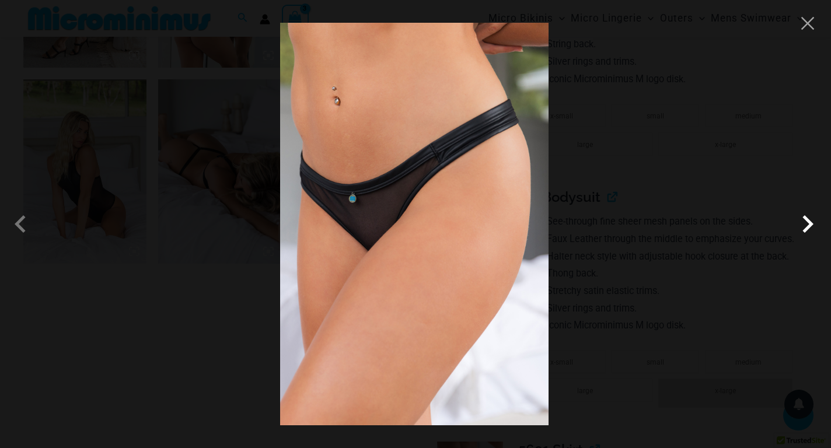
click at [810, 225] on span at bounding box center [807, 224] width 35 height 35
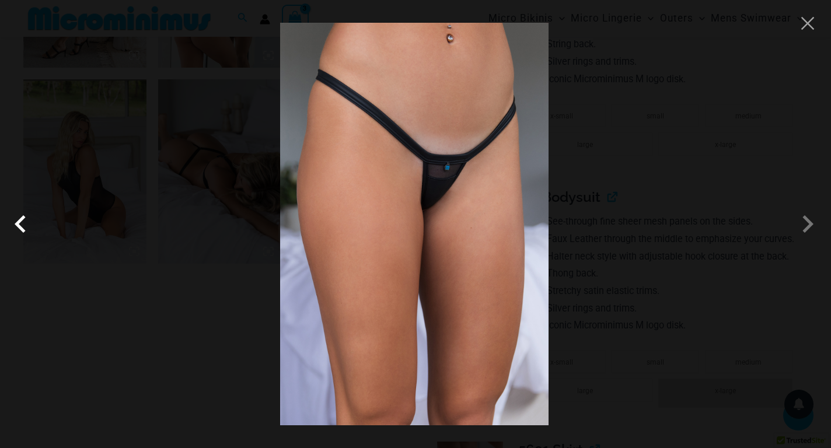
click at [20, 235] on span at bounding box center [23, 224] width 35 height 35
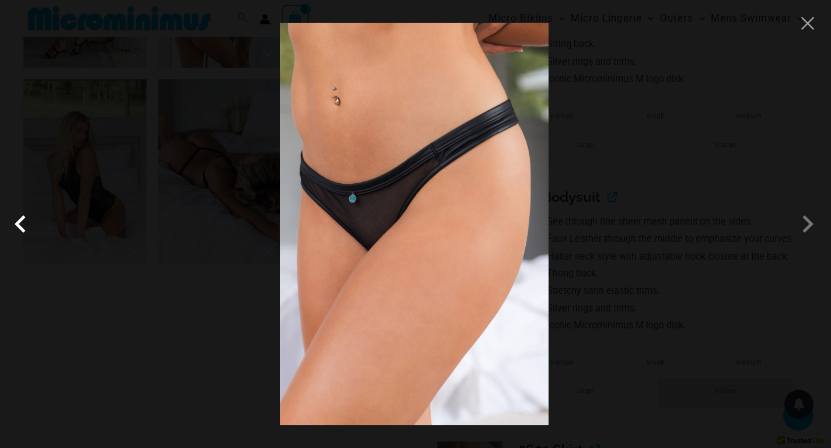
click at [20, 235] on span at bounding box center [23, 224] width 35 height 35
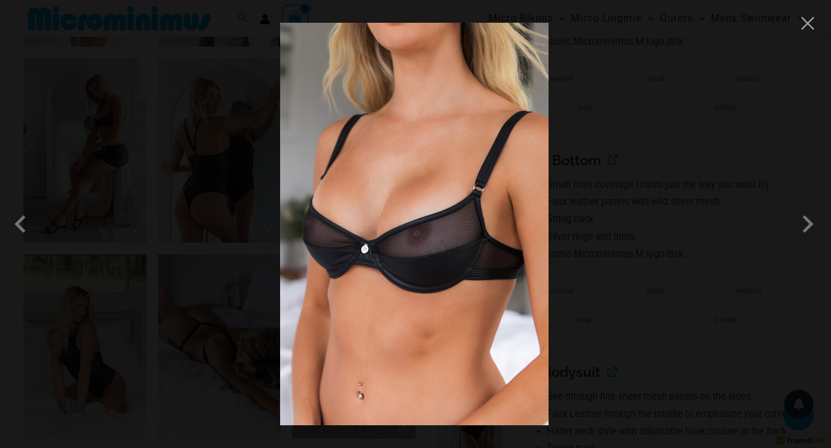
scroll to position [964, 0]
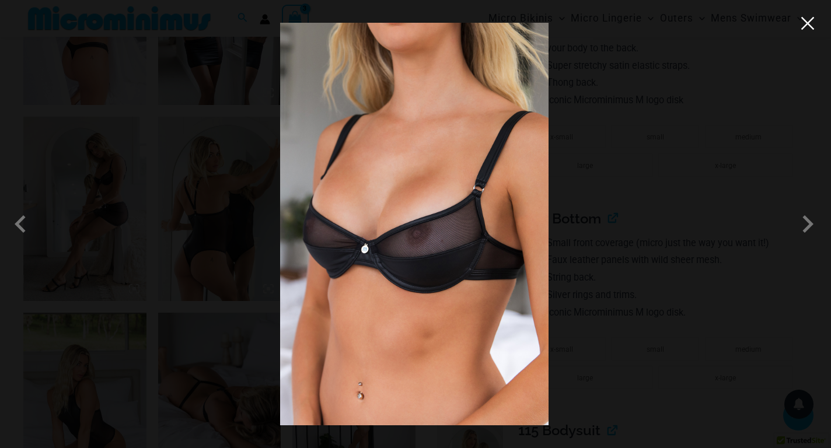
click at [812, 29] on button "Close" at bounding box center [808, 24] width 18 height 18
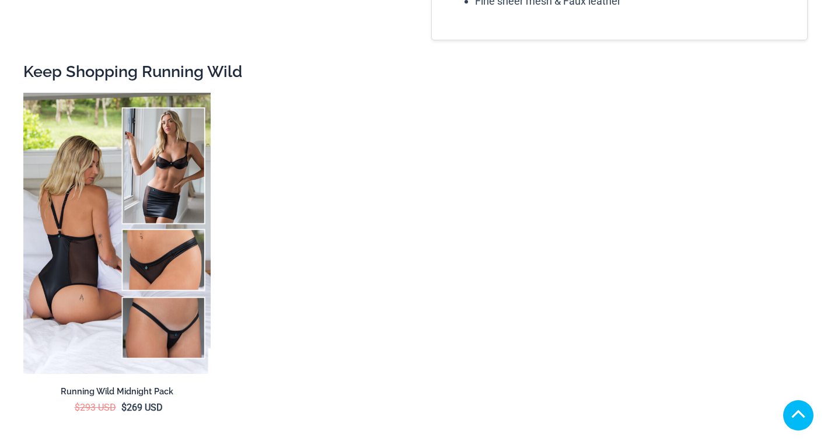
scroll to position [2088, 0]
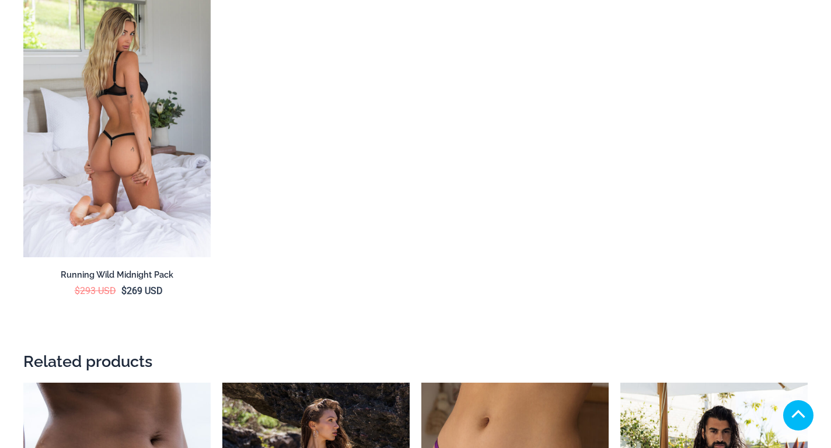
click at [69, 157] on img at bounding box center [116, 116] width 187 height 281
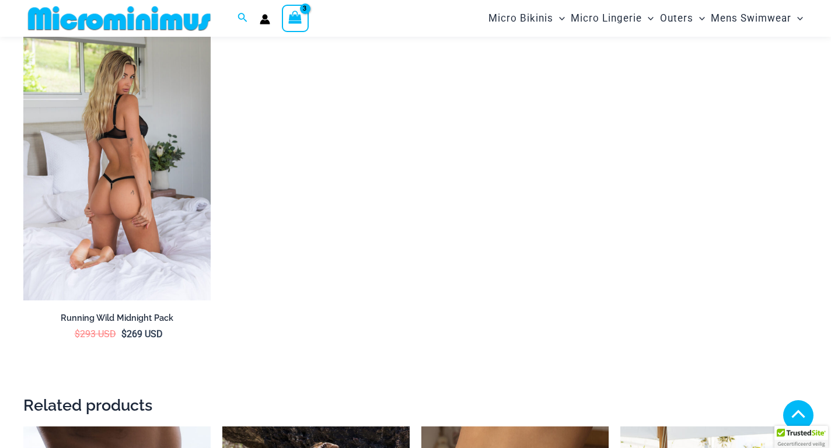
scroll to position [1956, 0]
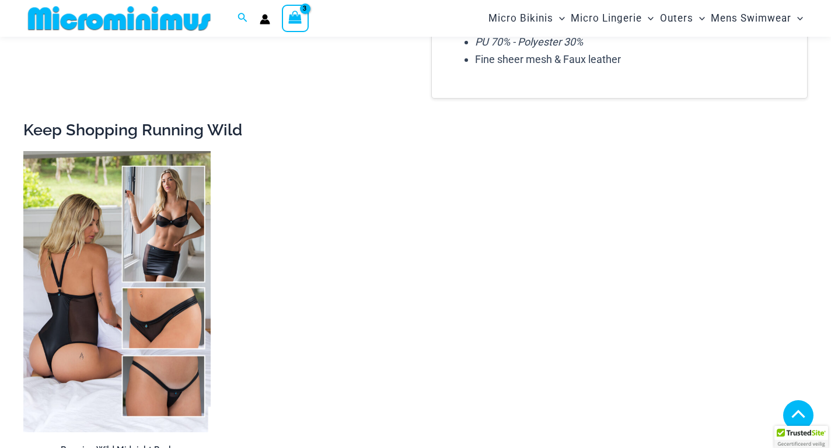
drag, startPoint x: 88, startPoint y: 204, endPoint x: 84, endPoint y: 213, distance: 10.0
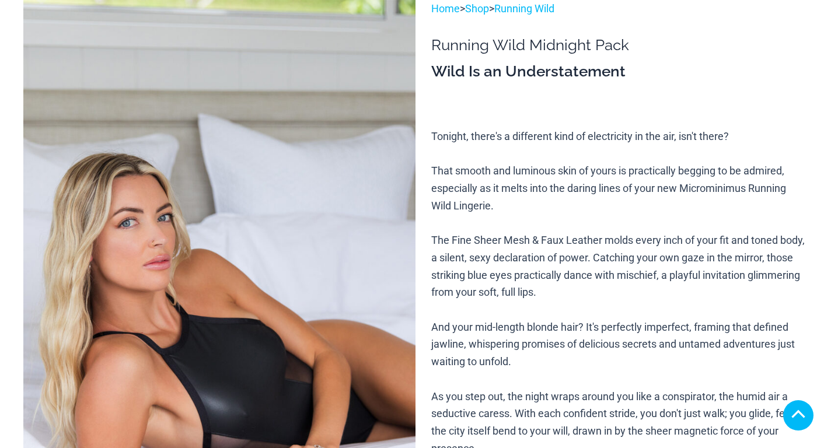
scroll to position [642, 0]
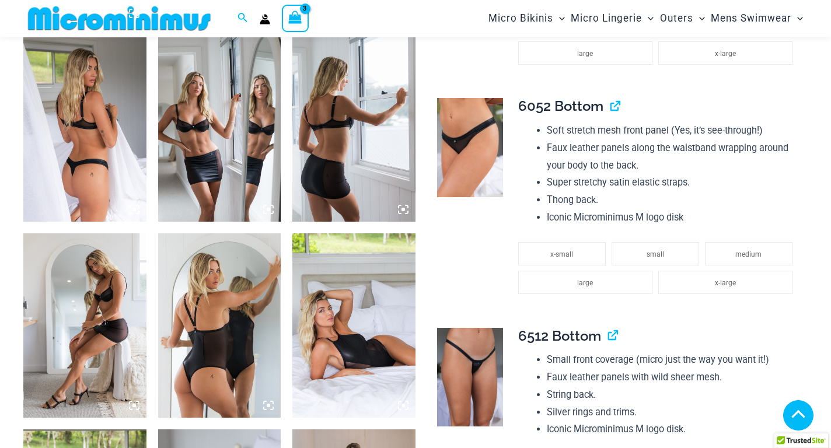
click at [237, 264] on img at bounding box center [219, 325] width 123 height 184
click at [268, 404] on icon at bounding box center [269, 406] width 4 height 4
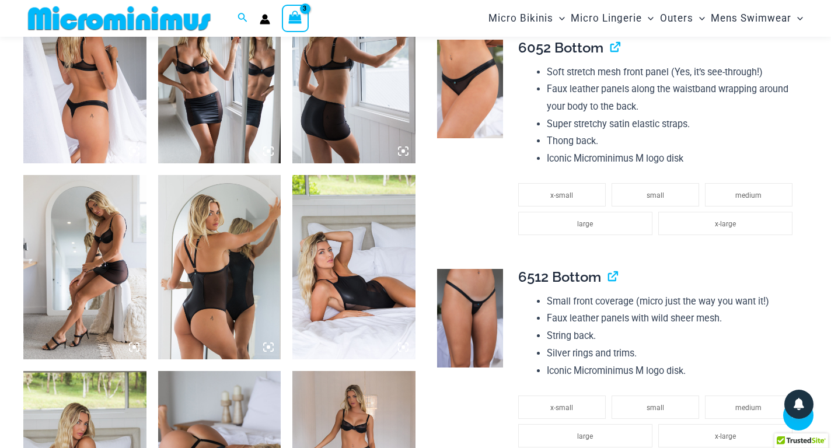
click at [216, 260] on img at bounding box center [219, 267] width 123 height 184
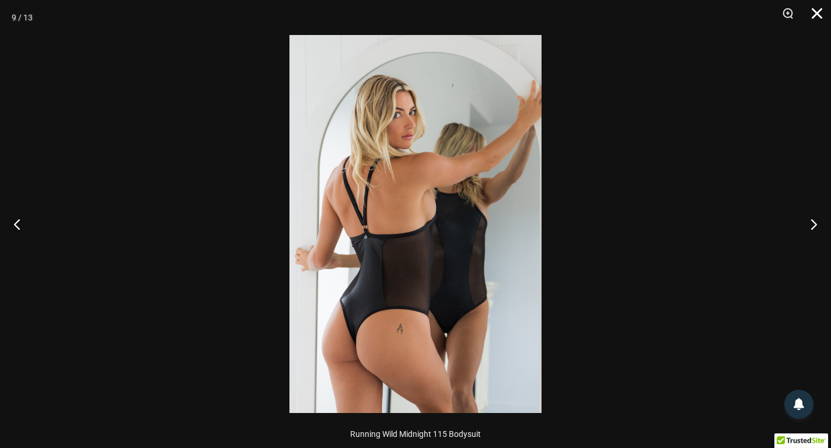
click at [823, 11] on button "Close" at bounding box center [812, 17] width 29 height 35
